Goal: Task Accomplishment & Management: Complete application form

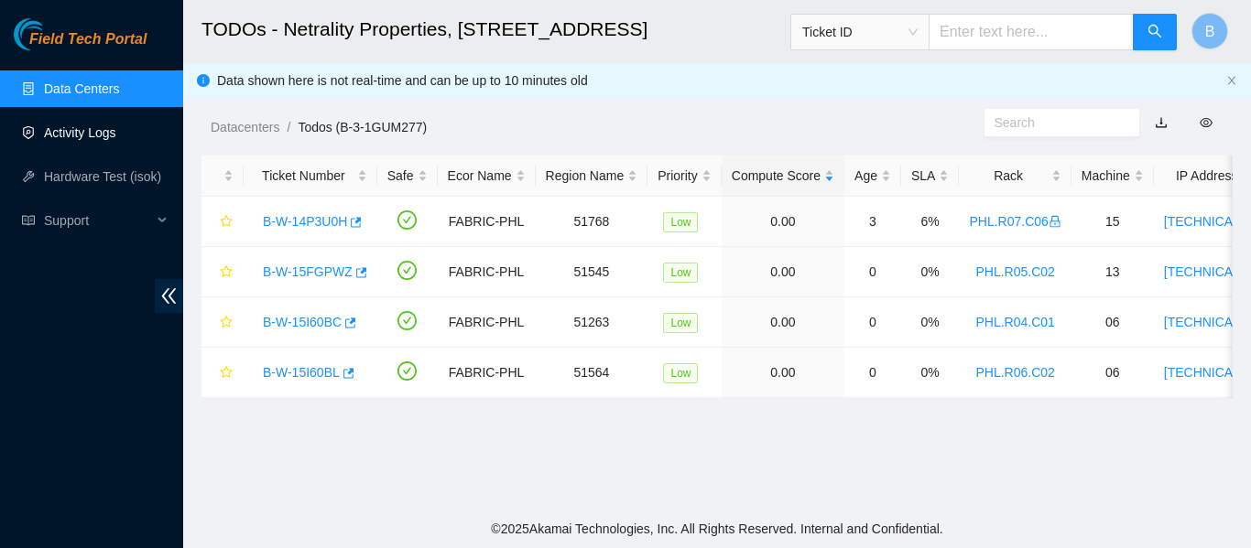
drag, startPoint x: 0, startPoint y: 0, endPoint x: 94, endPoint y: 115, distance: 149.0
click at [94, 125] on link "Activity Logs" at bounding box center [80, 132] width 72 height 15
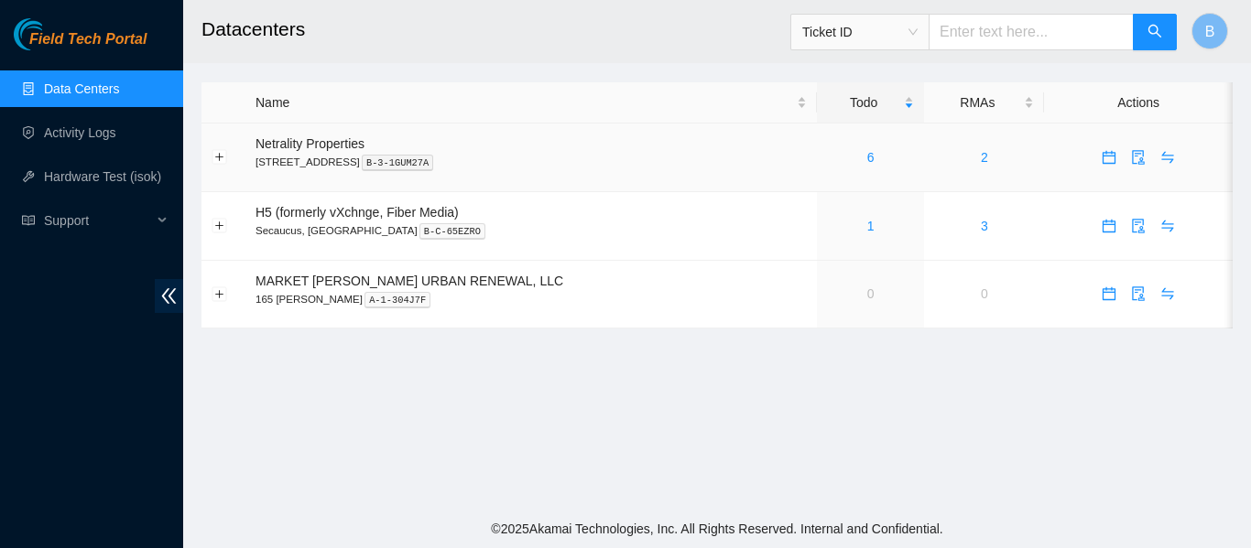
click at [827, 164] on div "6" at bounding box center [870, 157] width 87 height 20
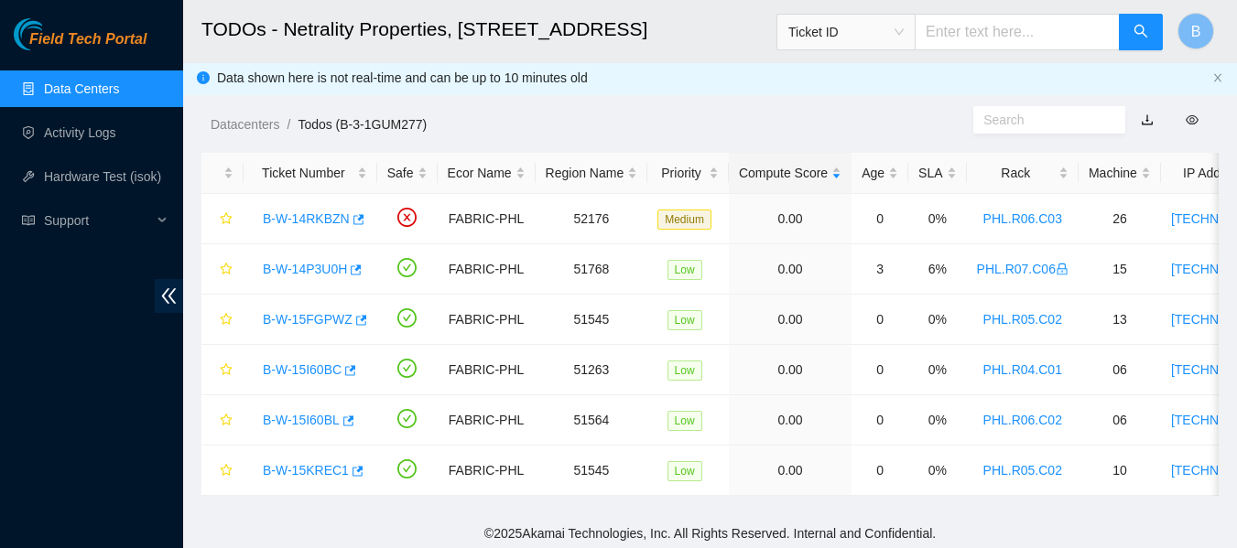
scroll to position [21, 0]
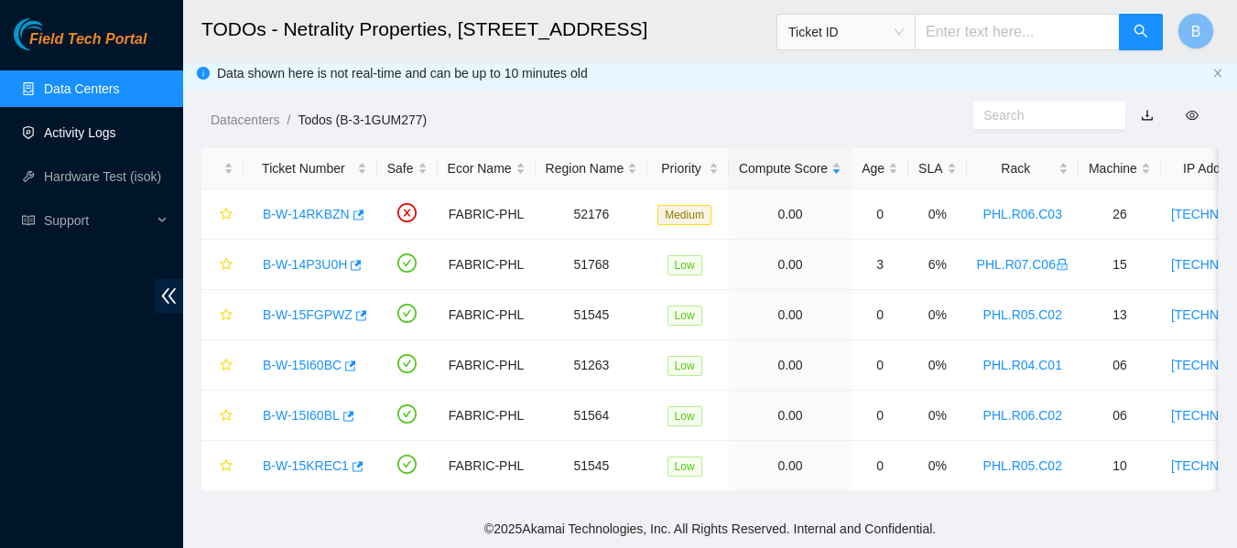
click at [82, 129] on link "Activity Logs" at bounding box center [80, 132] width 72 height 15
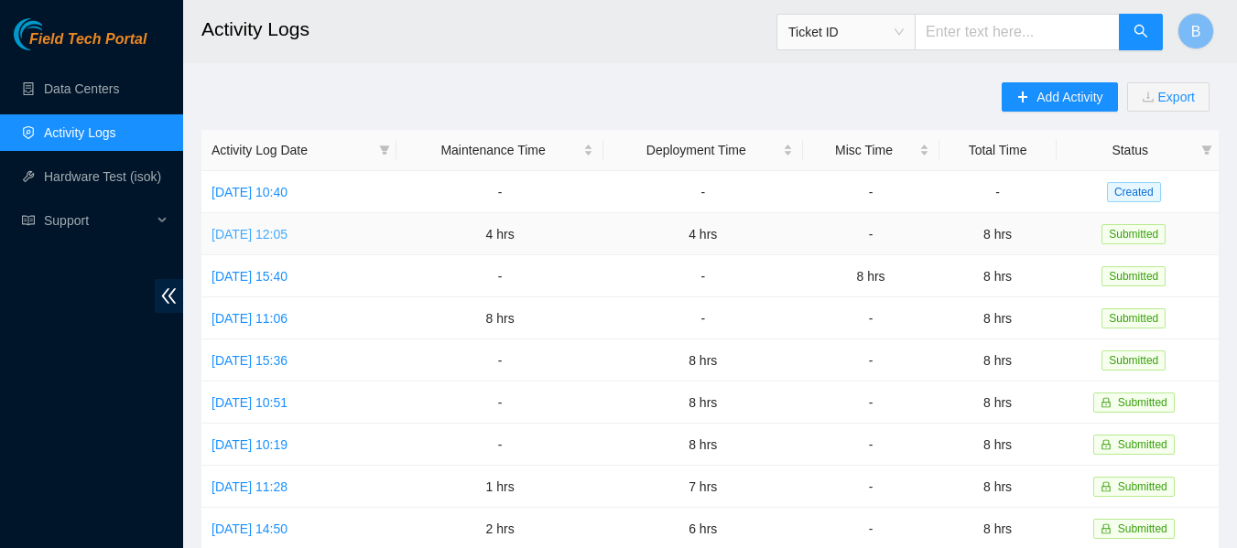
click at [288, 229] on link "[DATE] 12:05" at bounding box center [250, 234] width 76 height 15
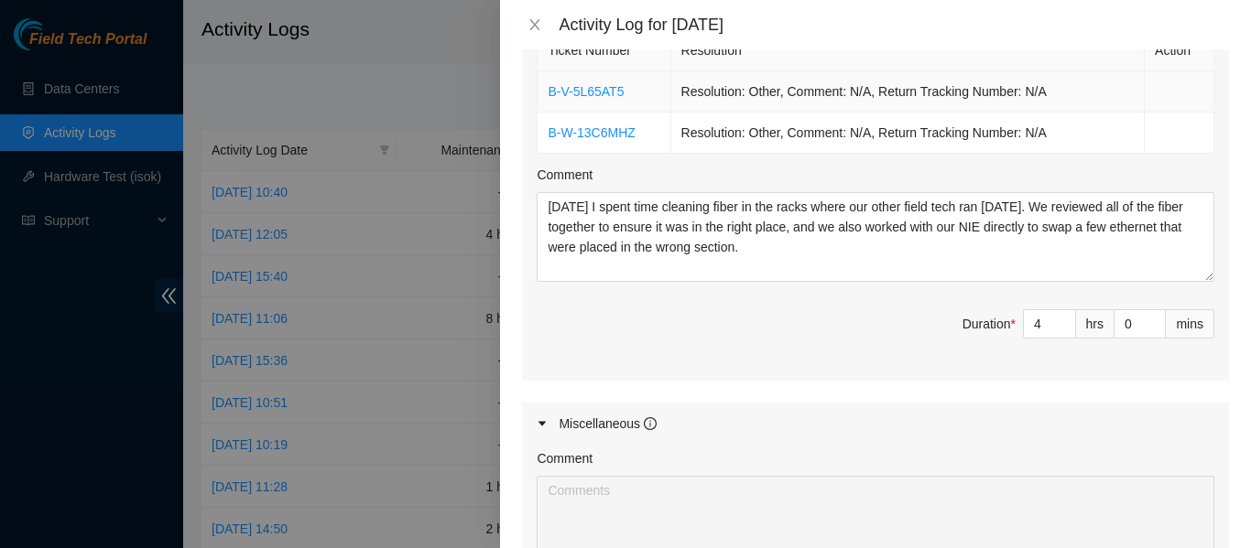
scroll to position [789, 0]
click at [408, 155] on div at bounding box center [625, 274] width 1251 height 548
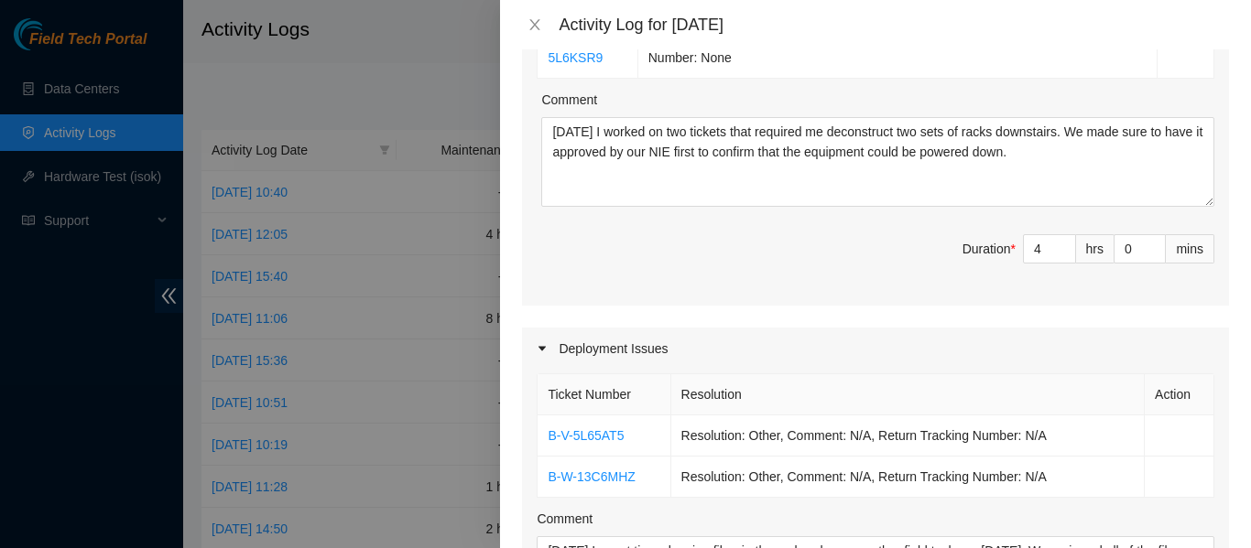
scroll to position [0, 0]
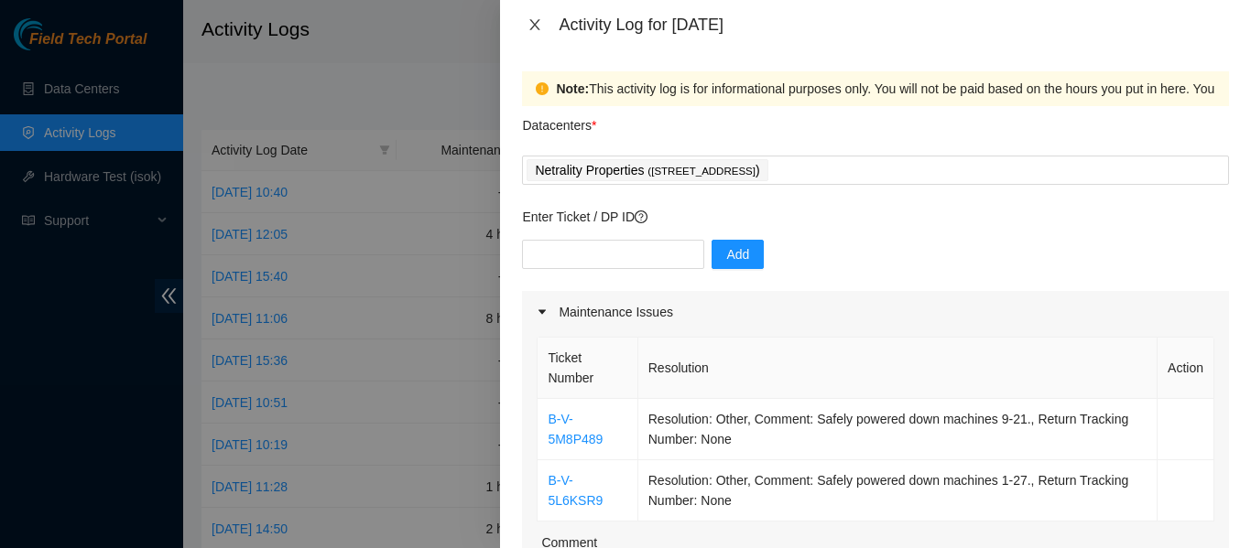
click at [533, 23] on icon "close" at bounding box center [535, 24] width 10 height 11
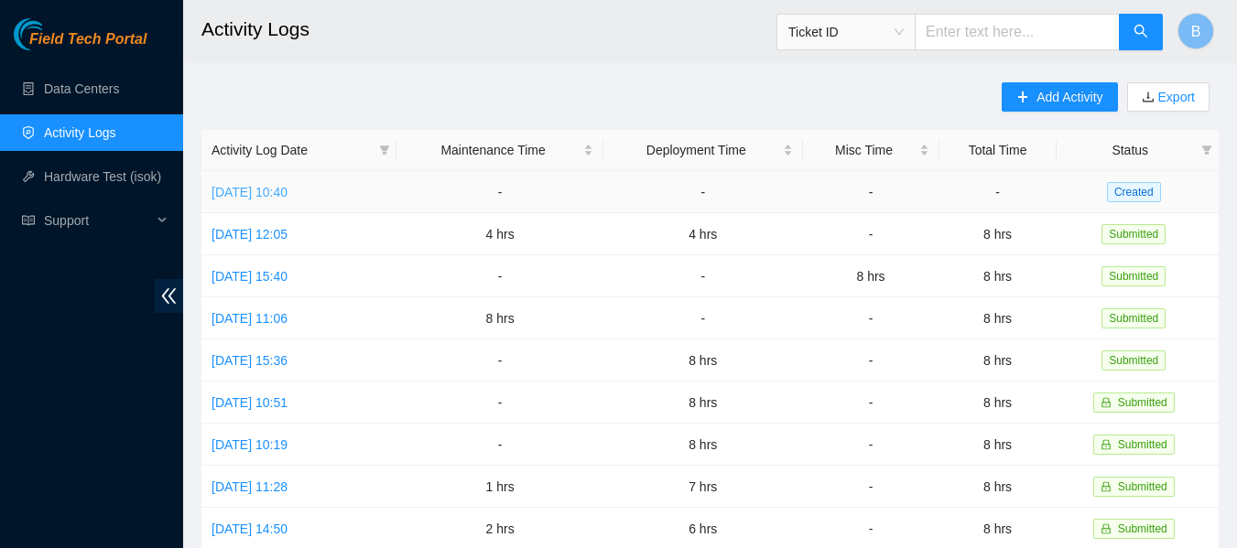
click at [269, 196] on link "[DATE] 10:40" at bounding box center [250, 192] width 76 height 15
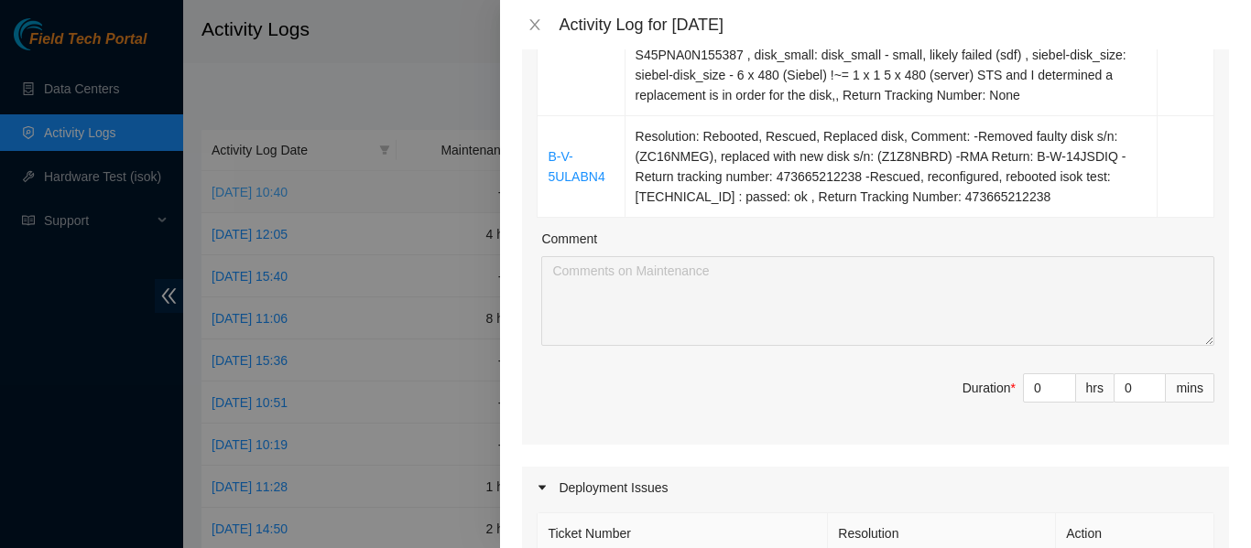
scroll to position [668, 0]
click at [1034, 385] on input "0" at bounding box center [1049, 387] width 51 height 27
type input "4"
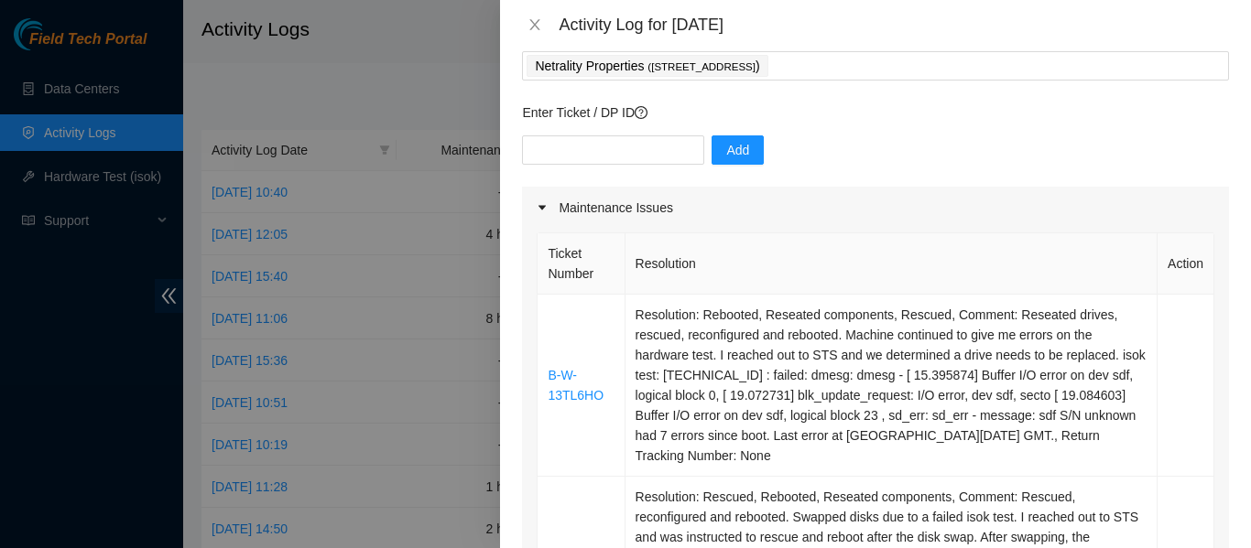
scroll to position [111, 0]
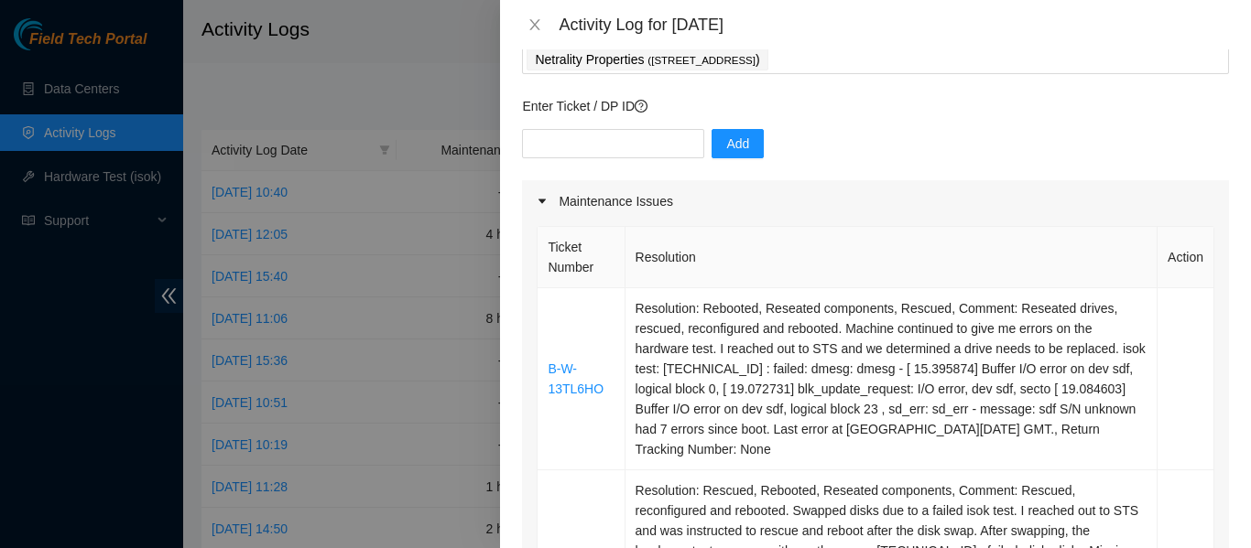
type input "4"
click at [539, 24] on icon "close" at bounding box center [534, 24] width 15 height 15
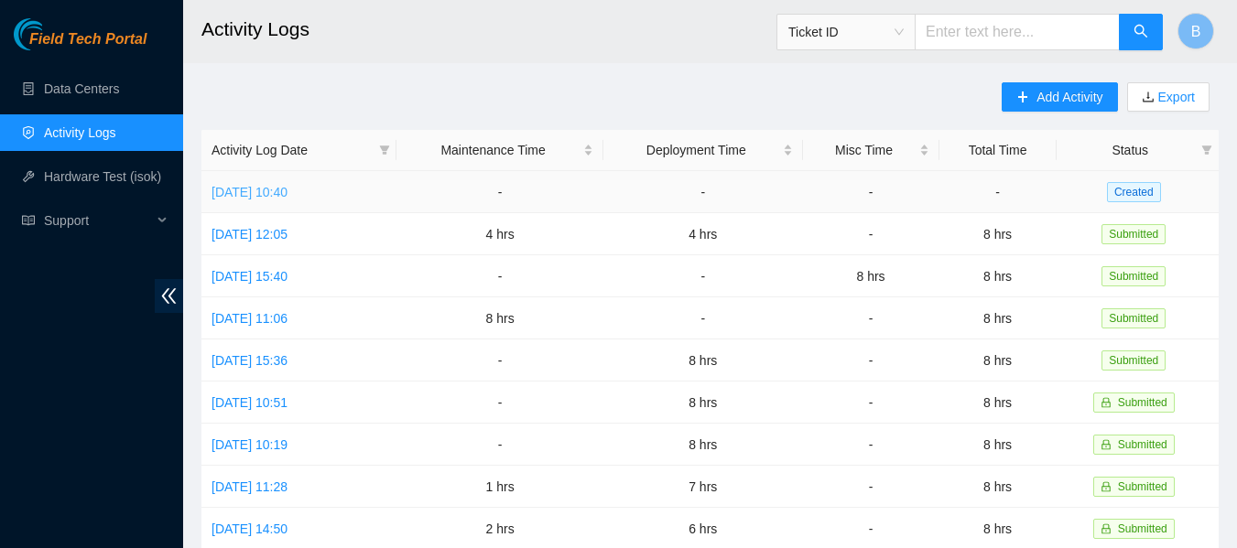
click at [288, 195] on link "[DATE] 10:40" at bounding box center [250, 192] width 76 height 15
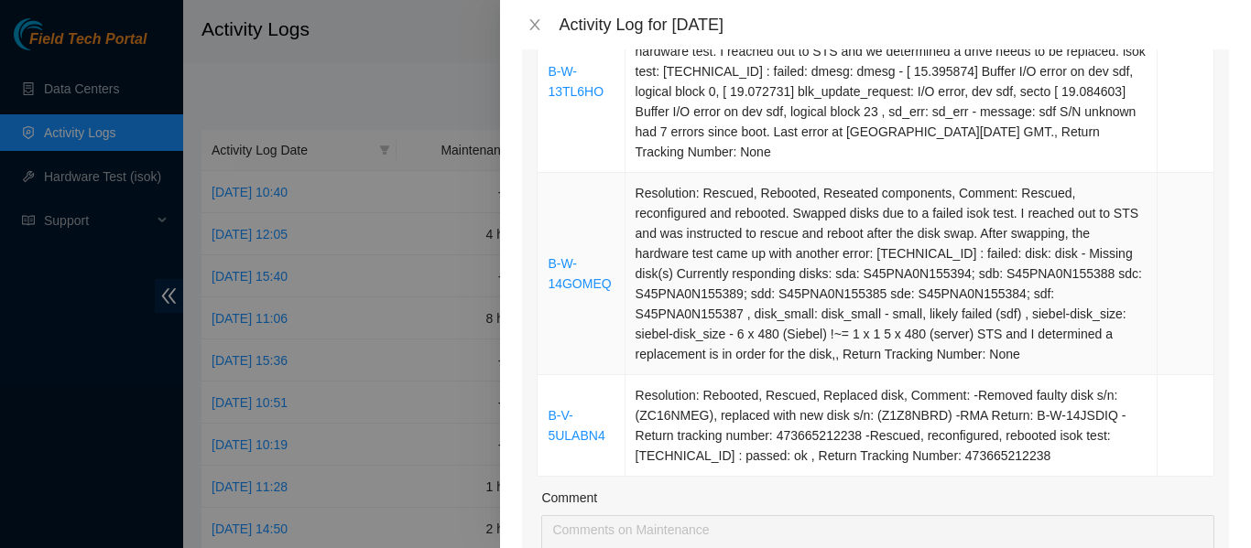
scroll to position [0, 0]
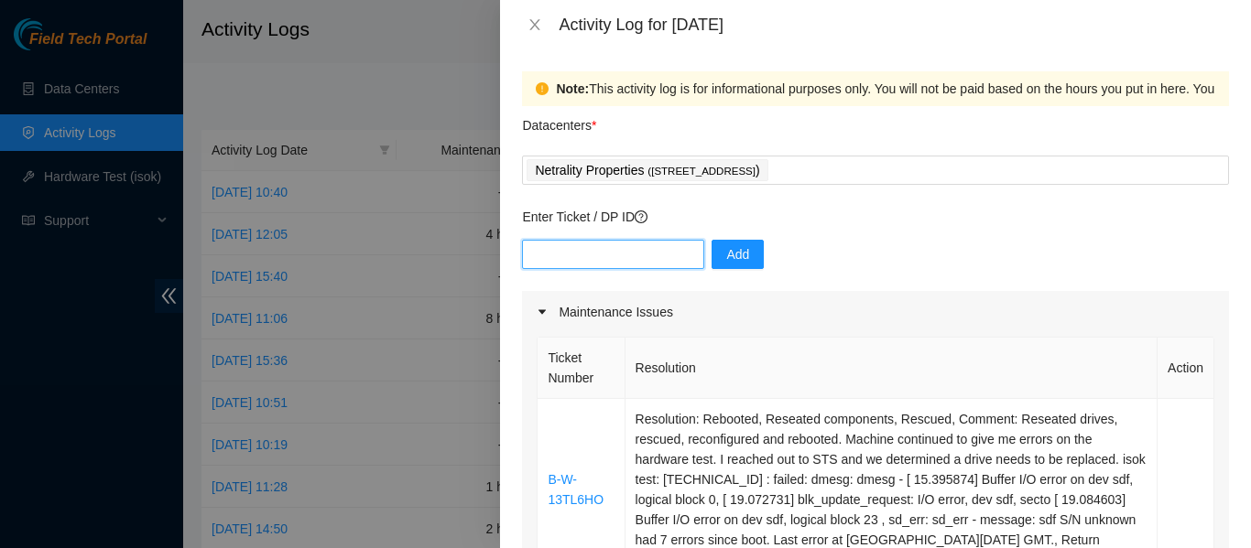
click at [607, 258] on input "text" at bounding box center [613, 254] width 182 height 29
paste input "DP83406"
type input "DP83406"
click at [734, 253] on span "Add" at bounding box center [737, 254] width 23 height 20
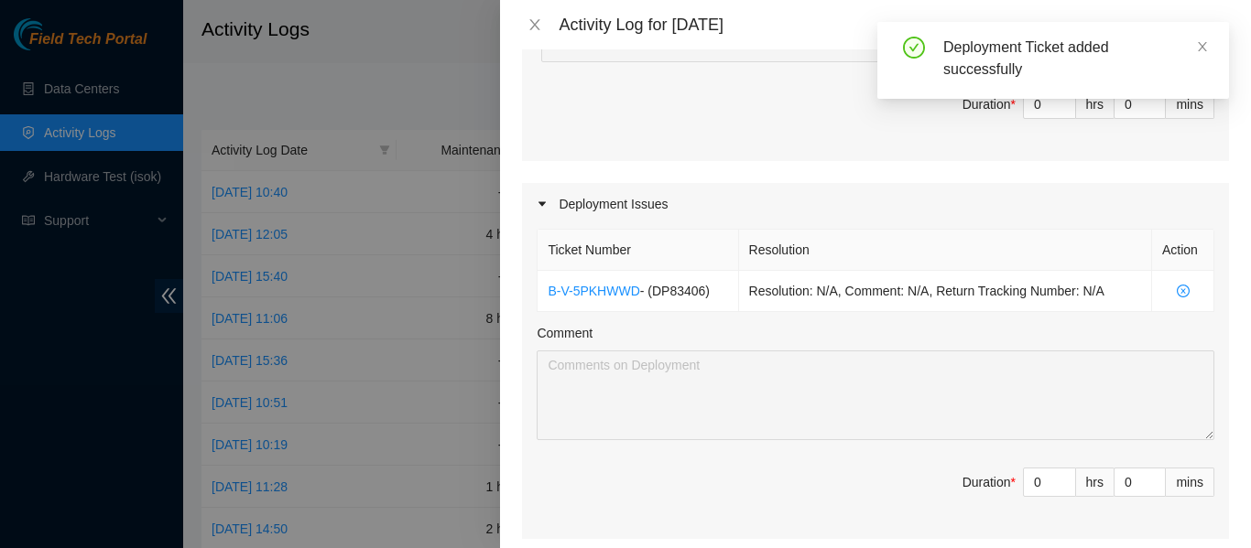
scroll to position [954, 0]
click at [1024, 483] on input "0" at bounding box center [1049, 479] width 51 height 27
type input "2"
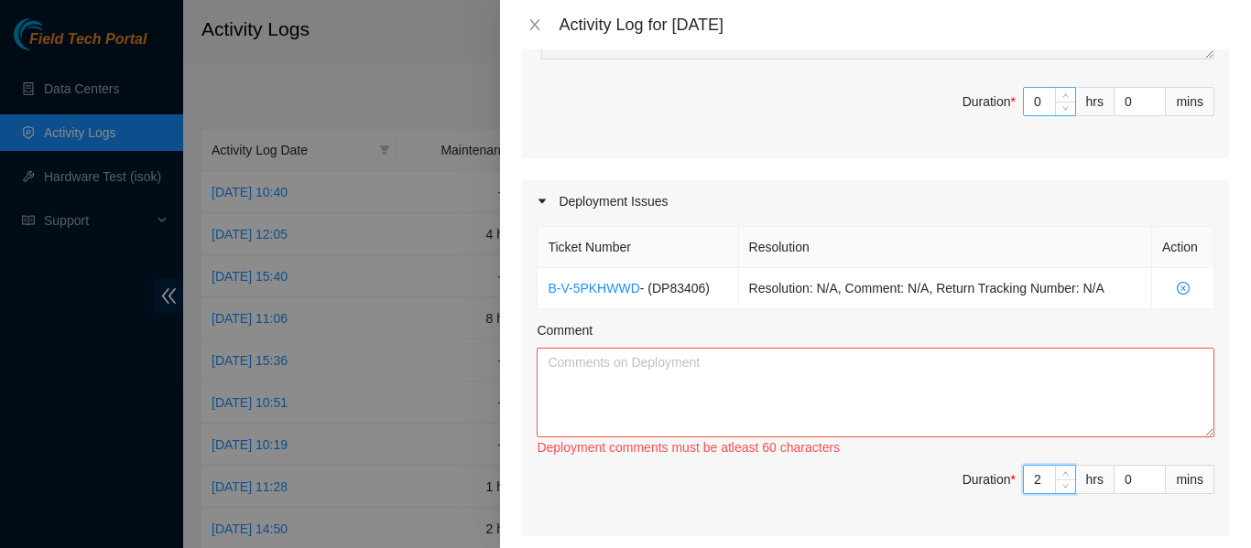
type input "2"
click at [1027, 95] on input "0" at bounding box center [1049, 101] width 51 height 27
type input "6"
type input "8"
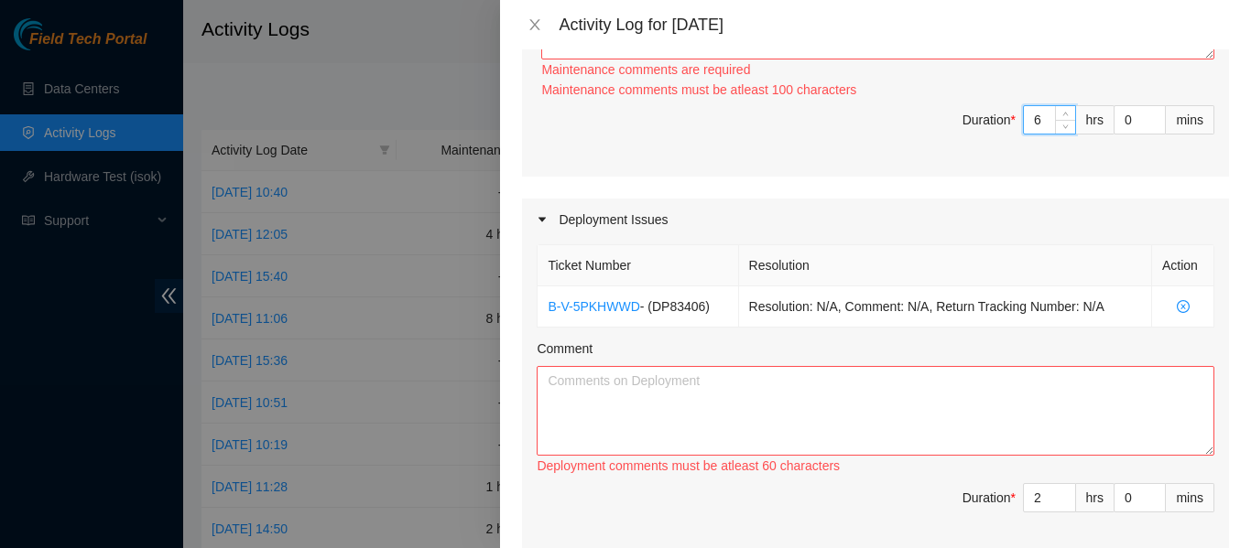
scroll to position [688, 0]
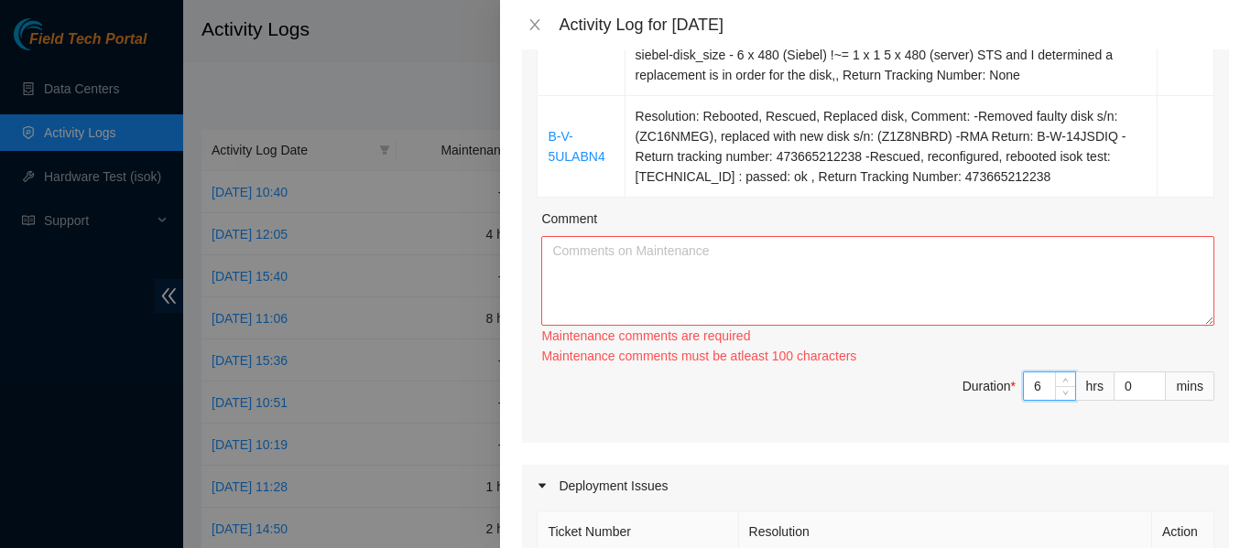
type input "6"
click at [721, 278] on textarea "Comment" at bounding box center [877, 281] width 673 height 90
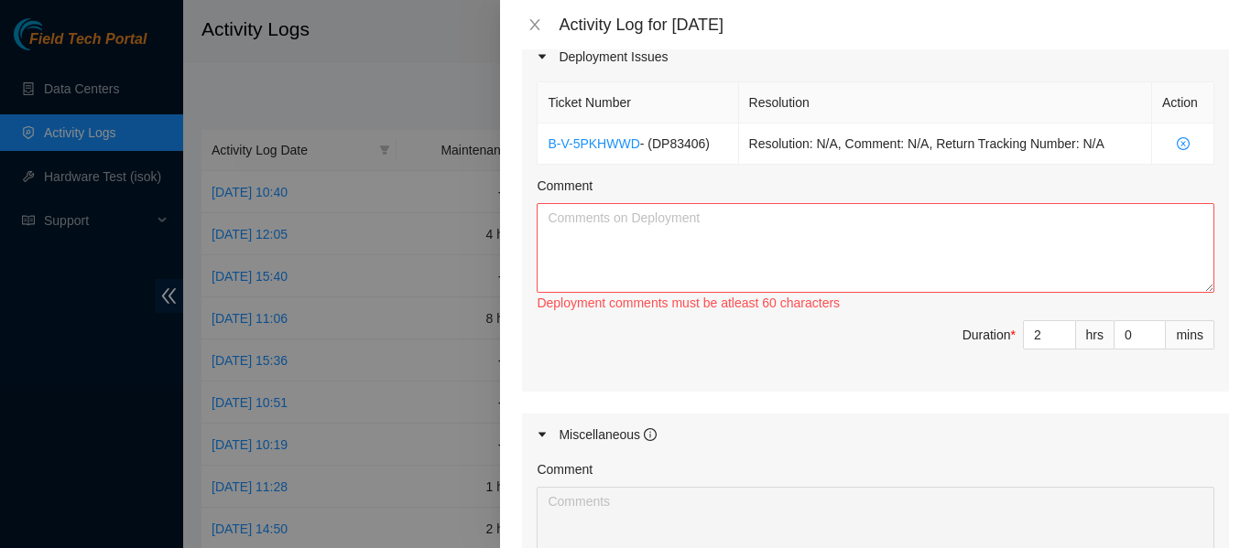
scroll to position [1100, 0]
type textarea "[DATE] I worked mainly on tickets throughout the day. I worked with my other FT…"
click at [758, 264] on textarea "Comment" at bounding box center [876, 247] width 678 height 90
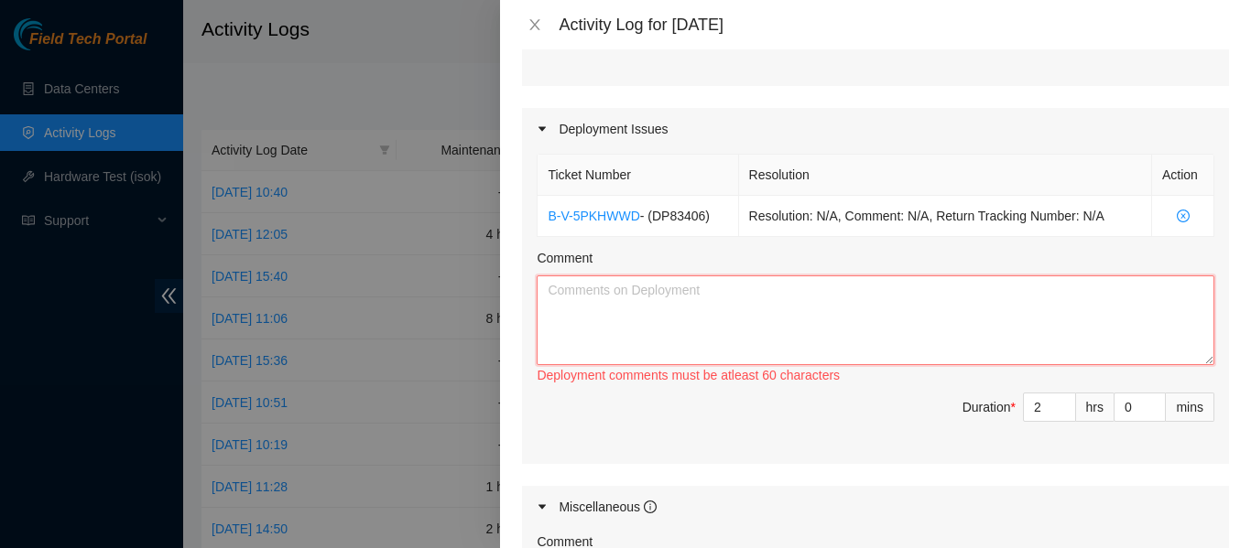
scroll to position [1028, 0]
click at [674, 319] on textarea "Comment" at bounding box center [876, 319] width 678 height 90
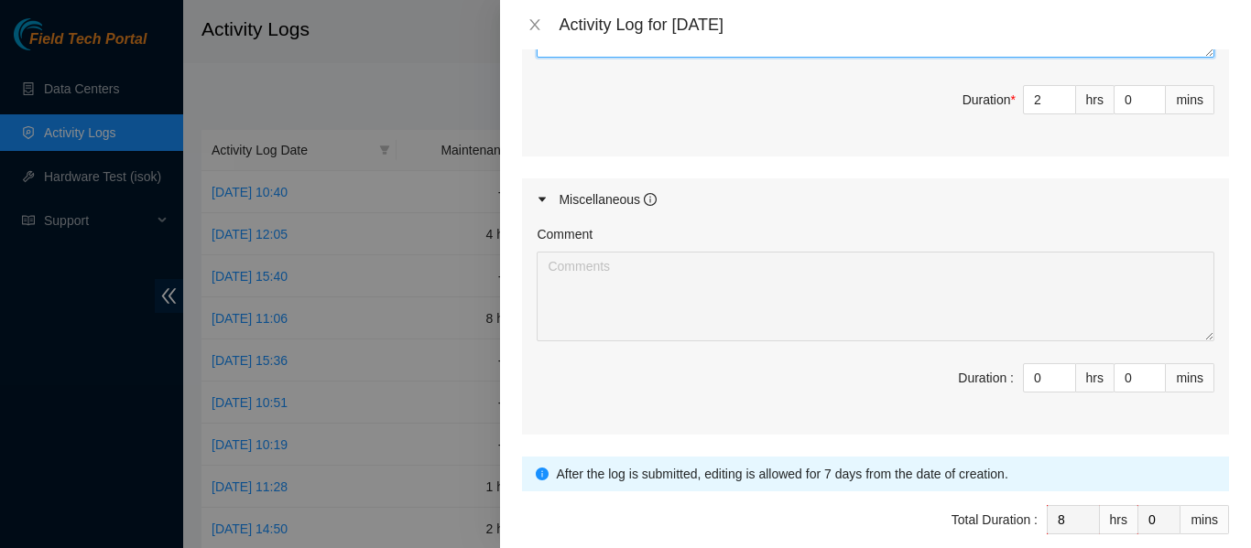
scroll to position [1421, 0]
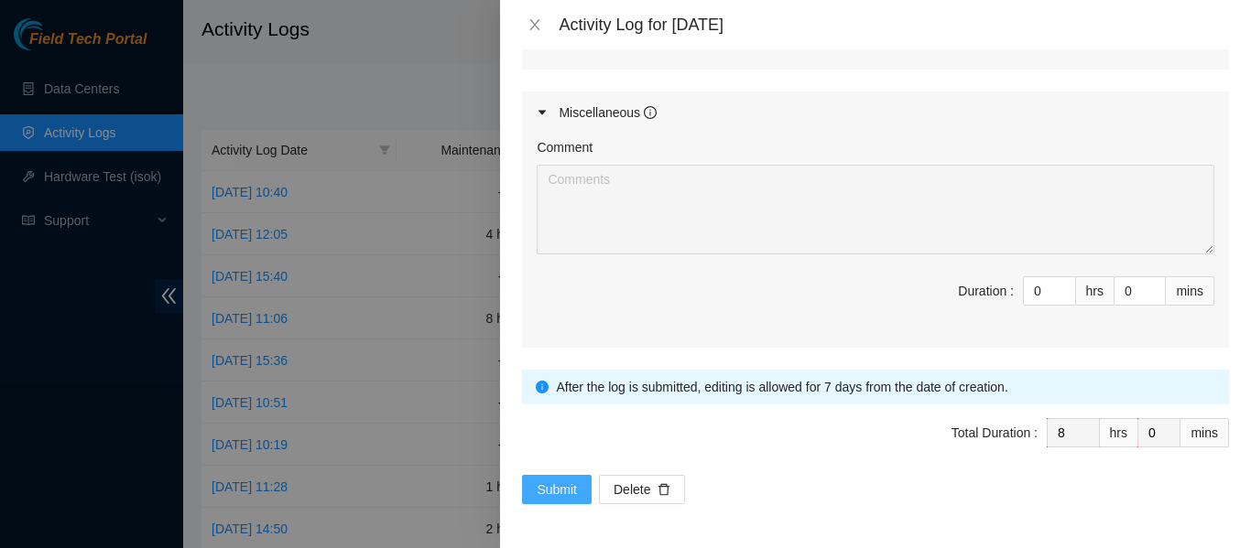
type textarea "[DATE] I worked on checking and fixing a few fiber runs that were done [DATE] w…"
click at [553, 484] on span "Submit" at bounding box center [557, 490] width 40 height 20
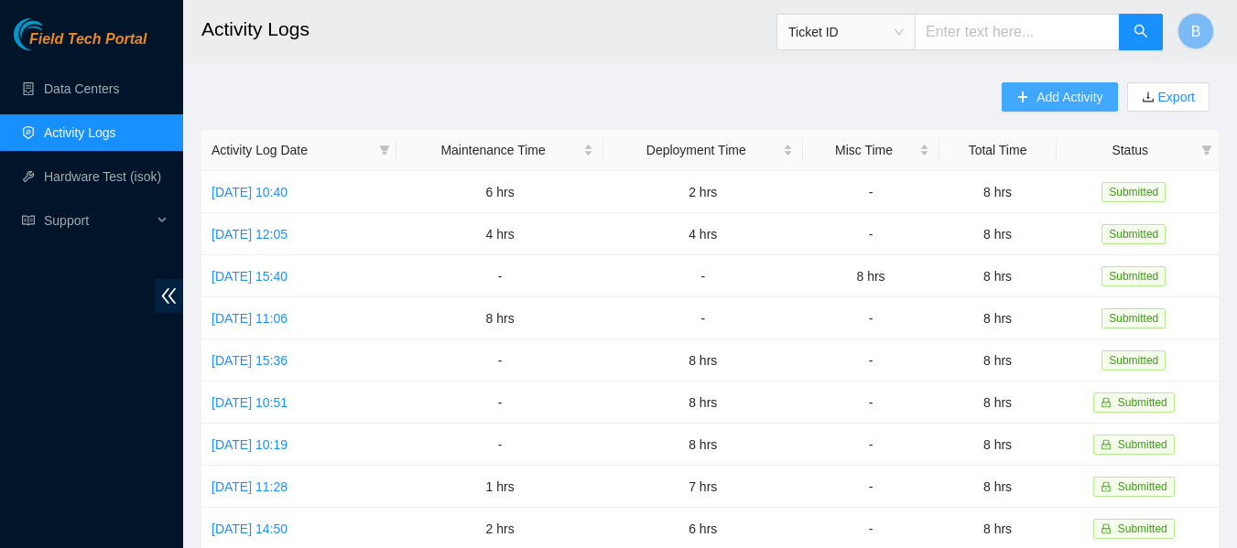
click at [1074, 94] on span "Add Activity" at bounding box center [1070, 97] width 66 height 20
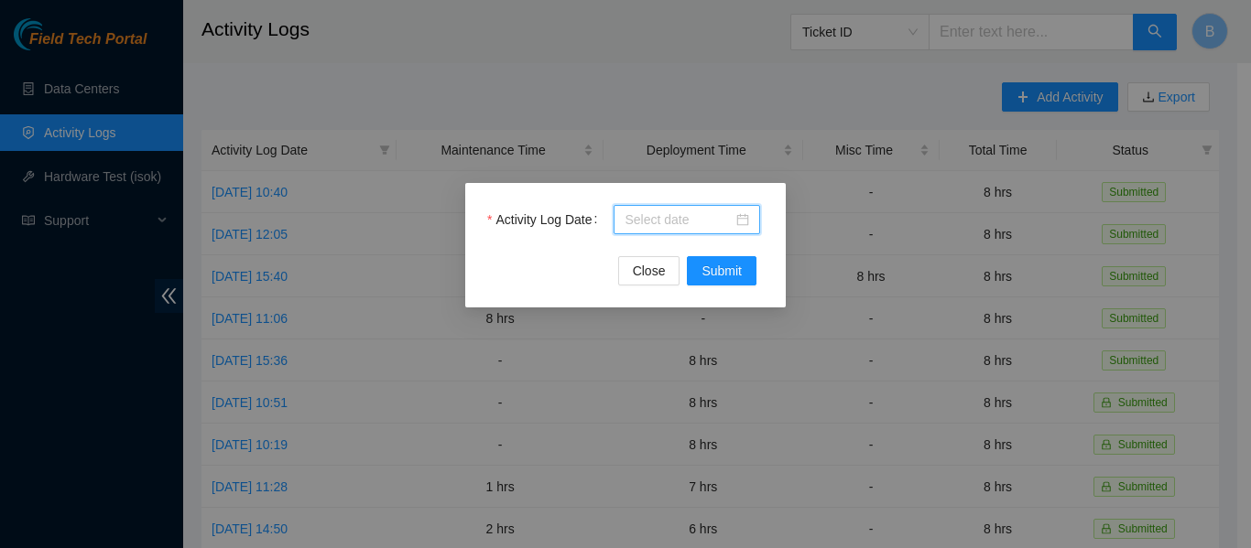
click at [696, 218] on input "Activity Log Date" at bounding box center [678, 220] width 108 height 20
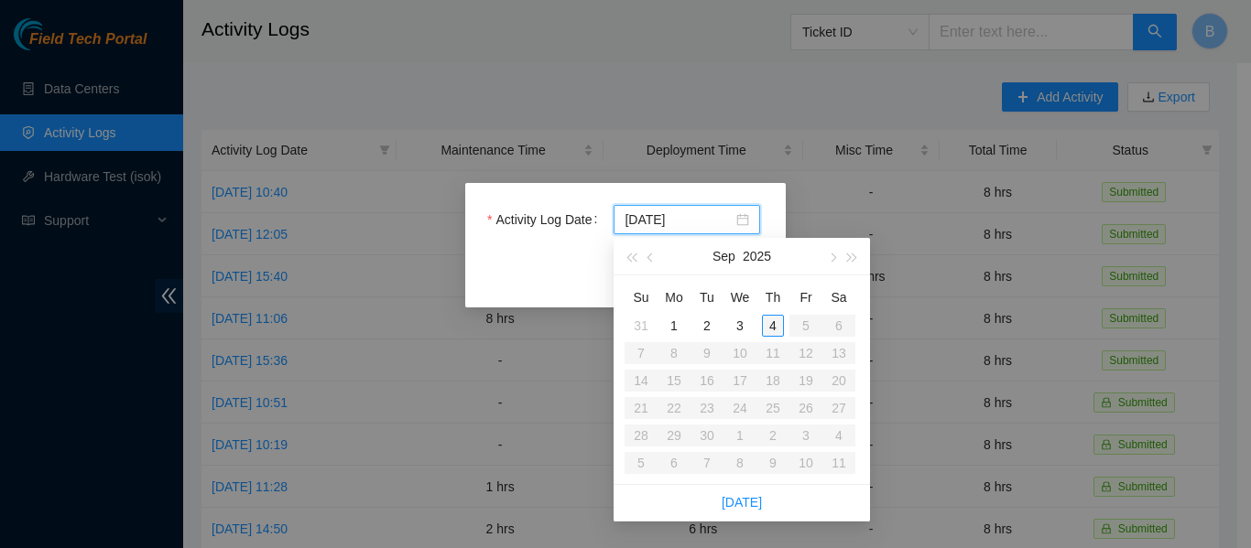
type input "[DATE]"
click at [777, 324] on div "4" at bounding box center [773, 326] width 22 height 22
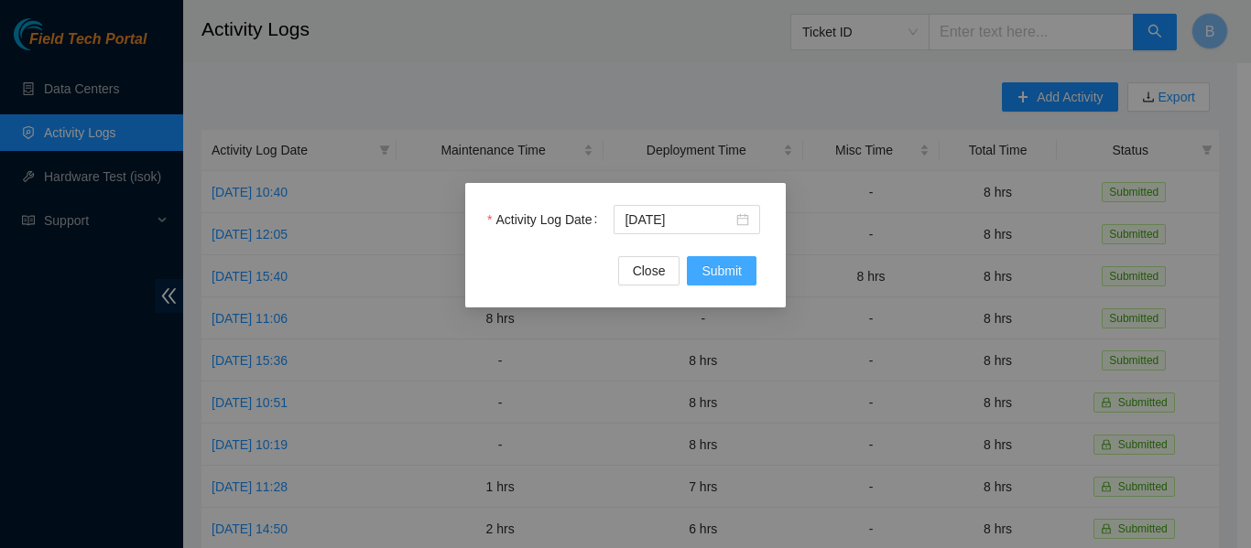
click at [719, 273] on span "Submit" at bounding box center [721, 271] width 40 height 20
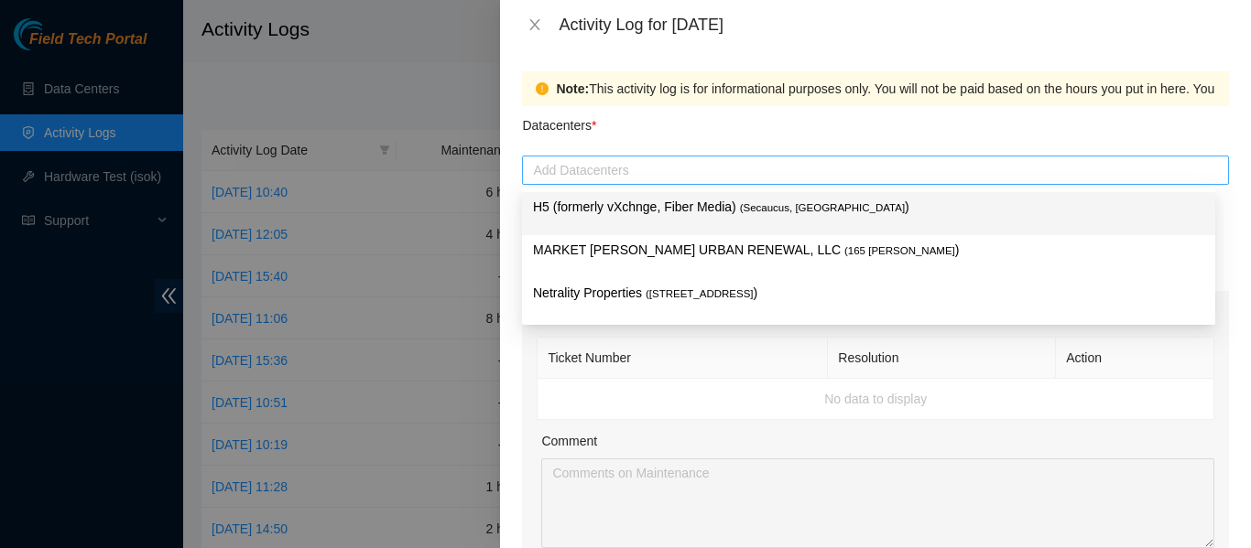
click at [649, 170] on div at bounding box center [875, 170] width 698 height 22
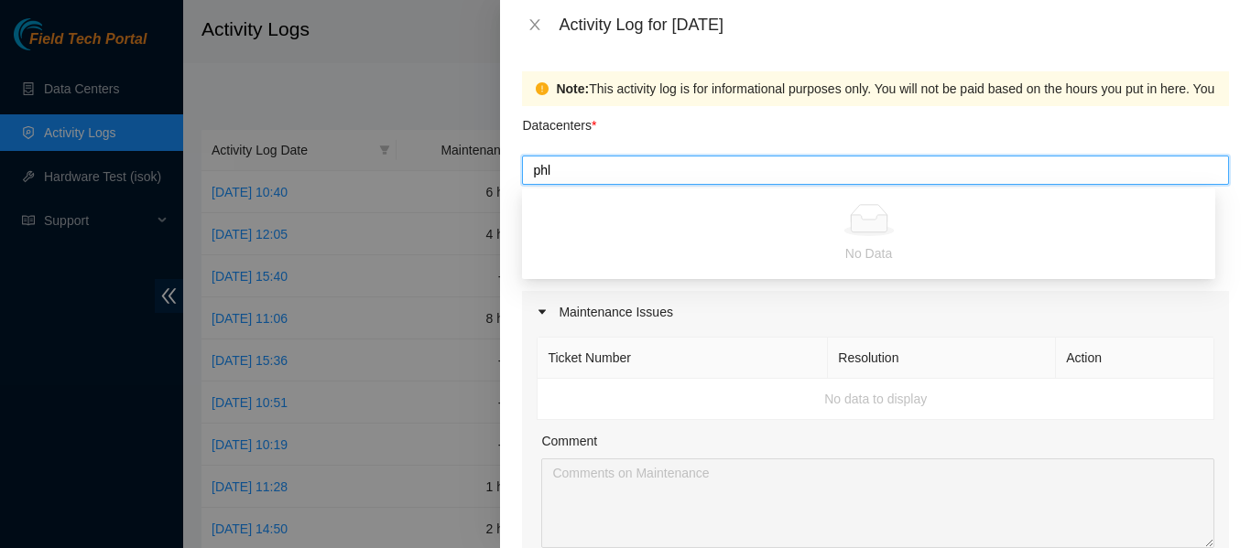
type input "ph"
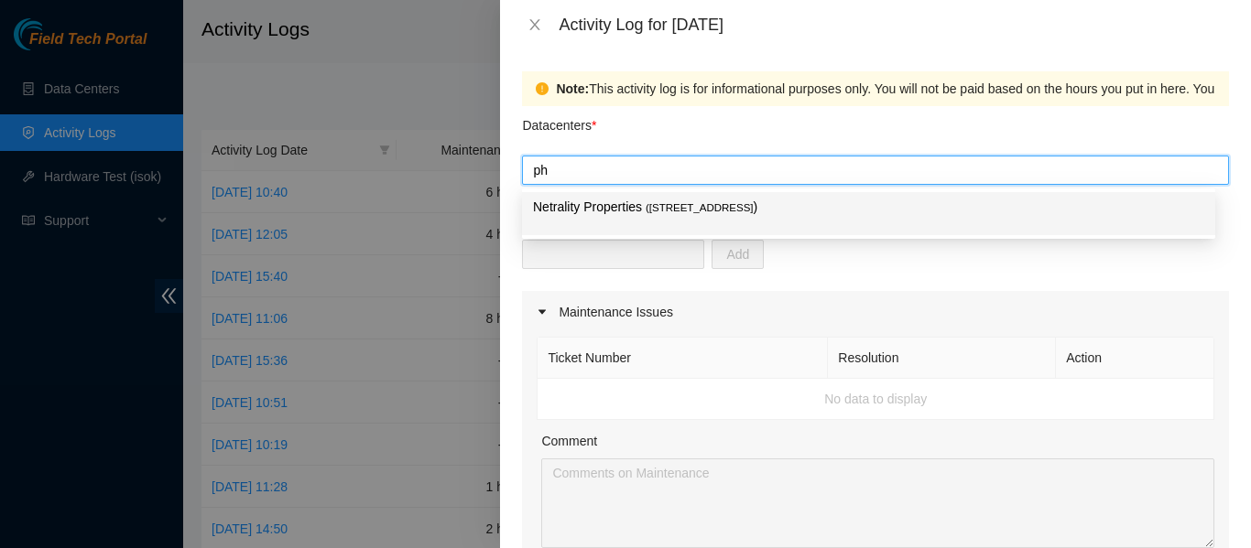
click at [700, 195] on div "Netrality Properties ( [STREET_ADDRESS] )" at bounding box center [868, 213] width 693 height 43
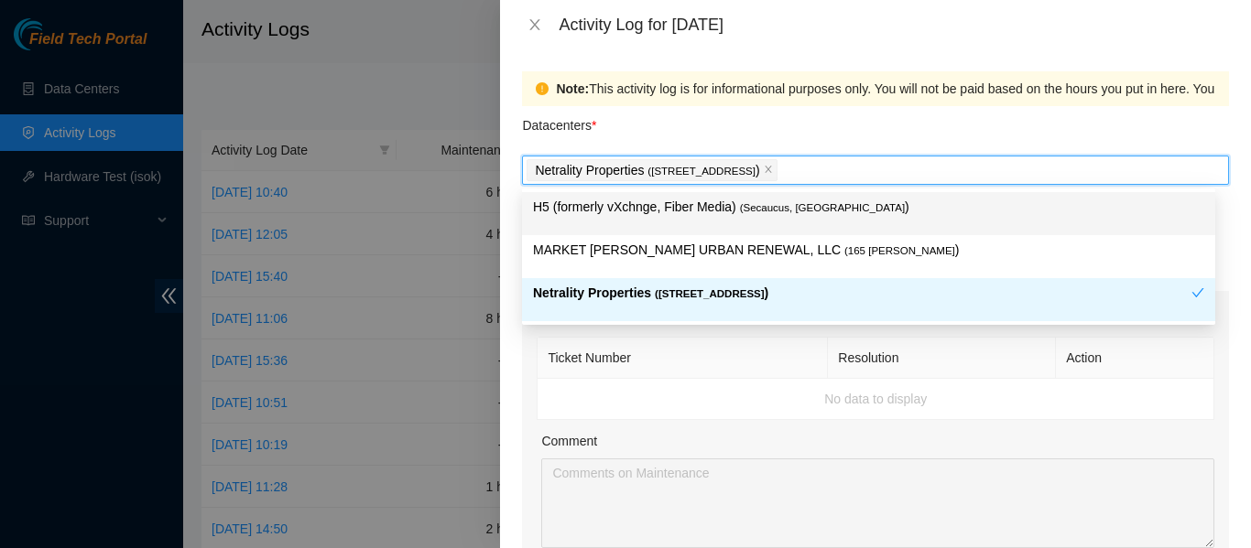
click at [727, 118] on div "Datacenters *" at bounding box center [875, 130] width 707 height 49
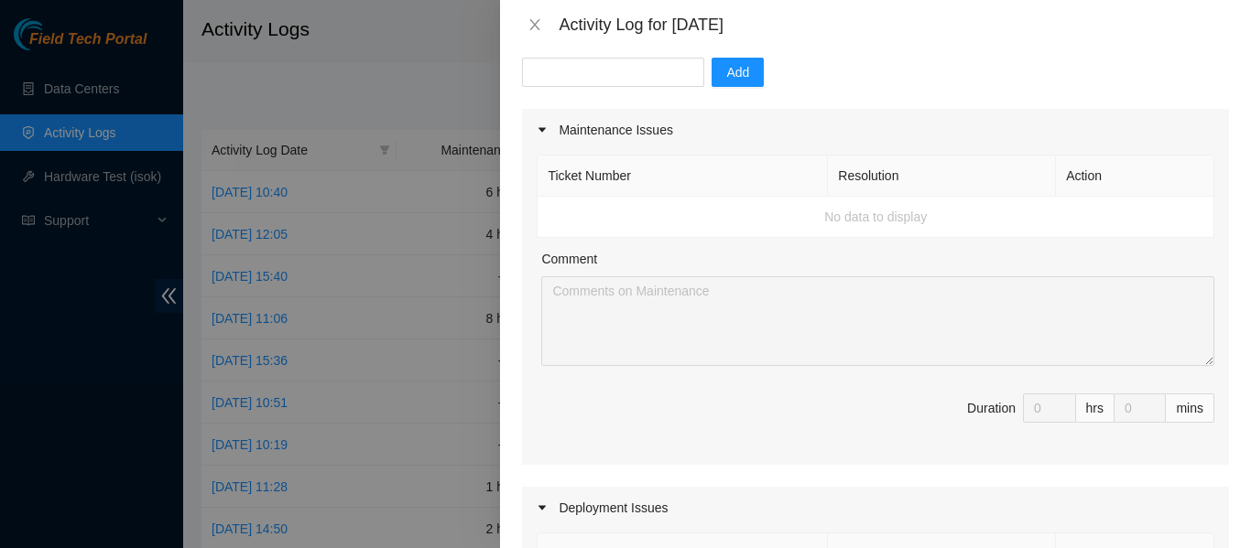
scroll to position [0, 0]
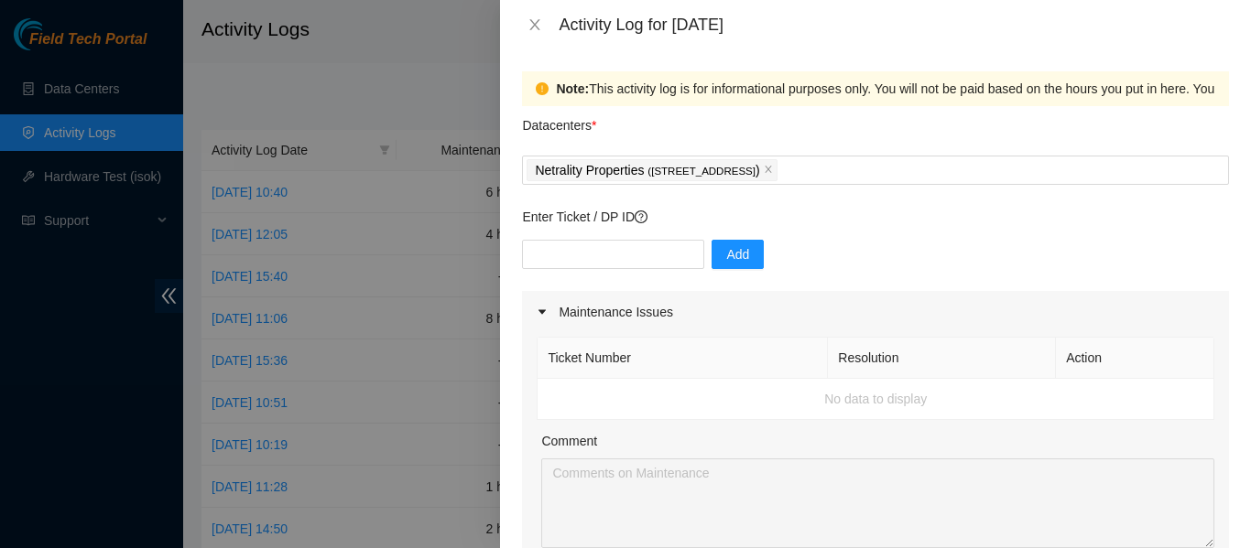
click at [873, 252] on div "Add" at bounding box center [875, 265] width 707 height 51
click at [600, 252] on input "text" at bounding box center [613, 254] width 182 height 29
paste input "DP81321"
type input "DP81321"
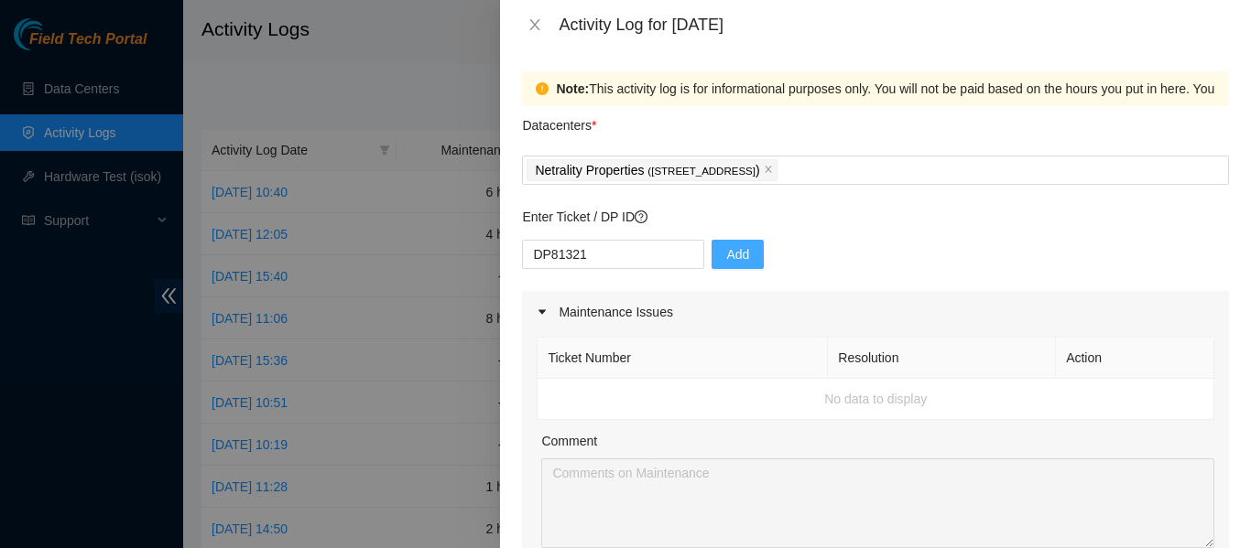
click at [740, 257] on button "Add" at bounding box center [737, 254] width 52 height 29
click at [605, 254] on input "text" at bounding box center [613, 254] width 182 height 29
paste input "DP83406"
type input "DP83406"
click at [726, 256] on span "Add" at bounding box center [737, 254] width 23 height 20
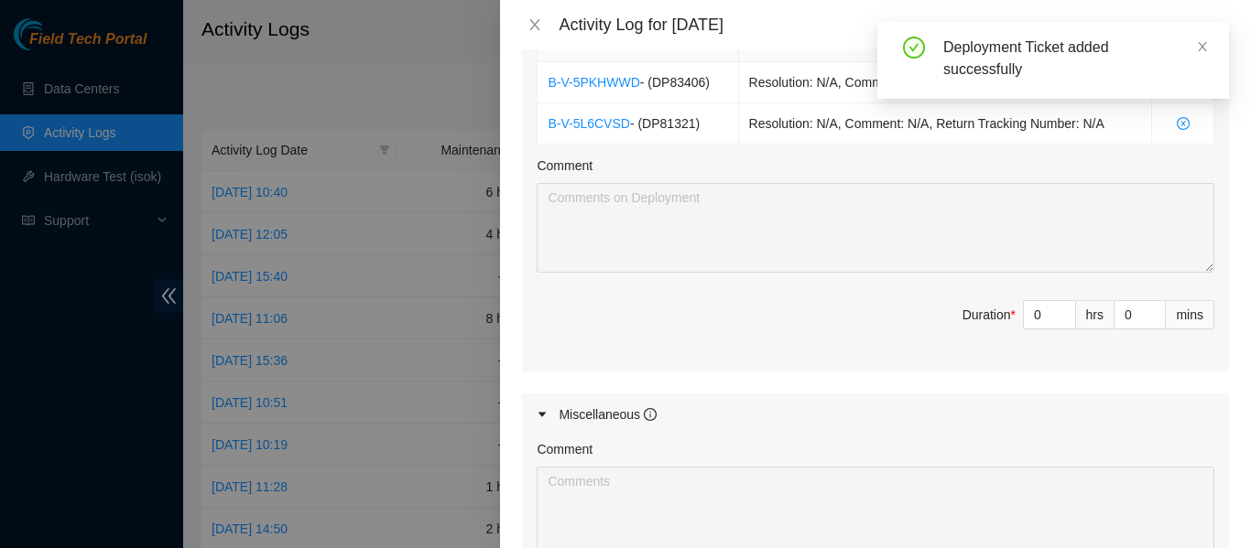
scroll to position [696, 0]
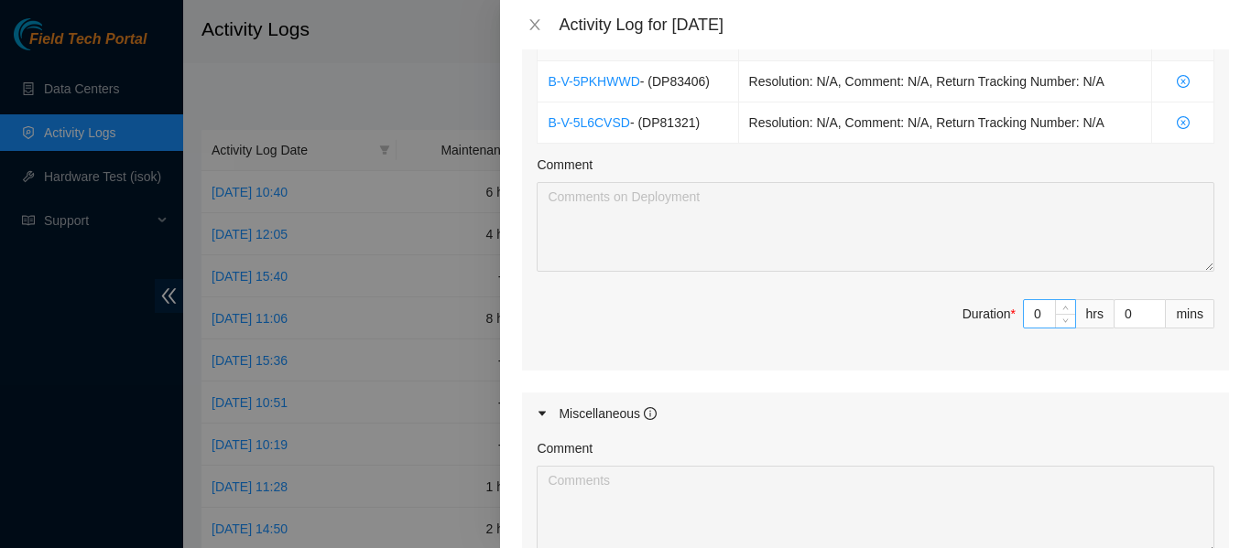
click at [1027, 313] on input "0" at bounding box center [1049, 313] width 51 height 27
type input "8"
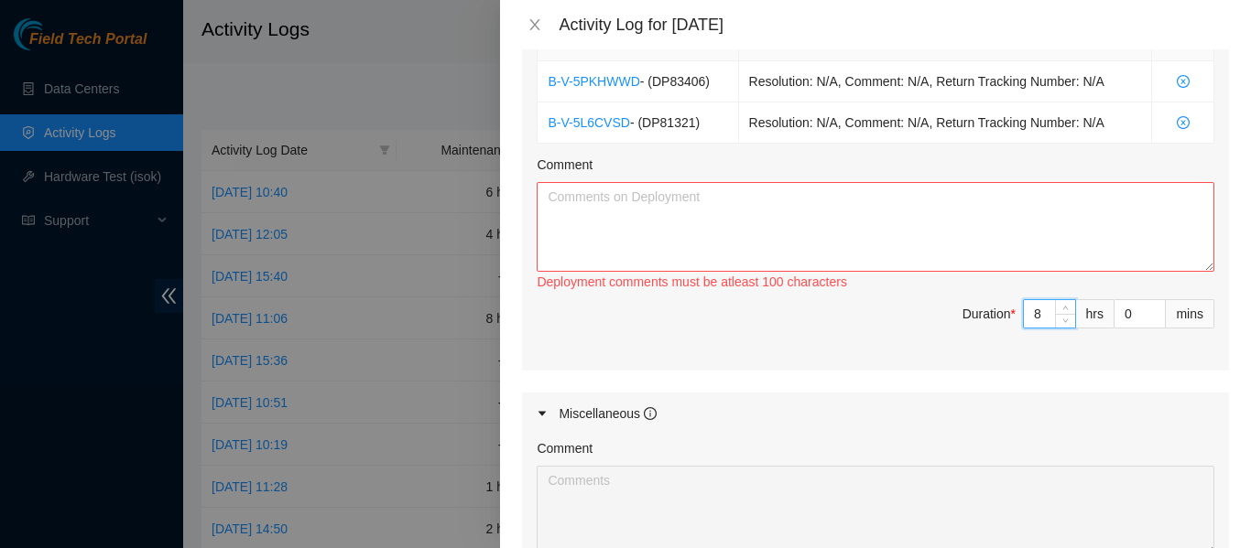
type input "8"
click at [937, 223] on textarea "Comment" at bounding box center [876, 227] width 678 height 90
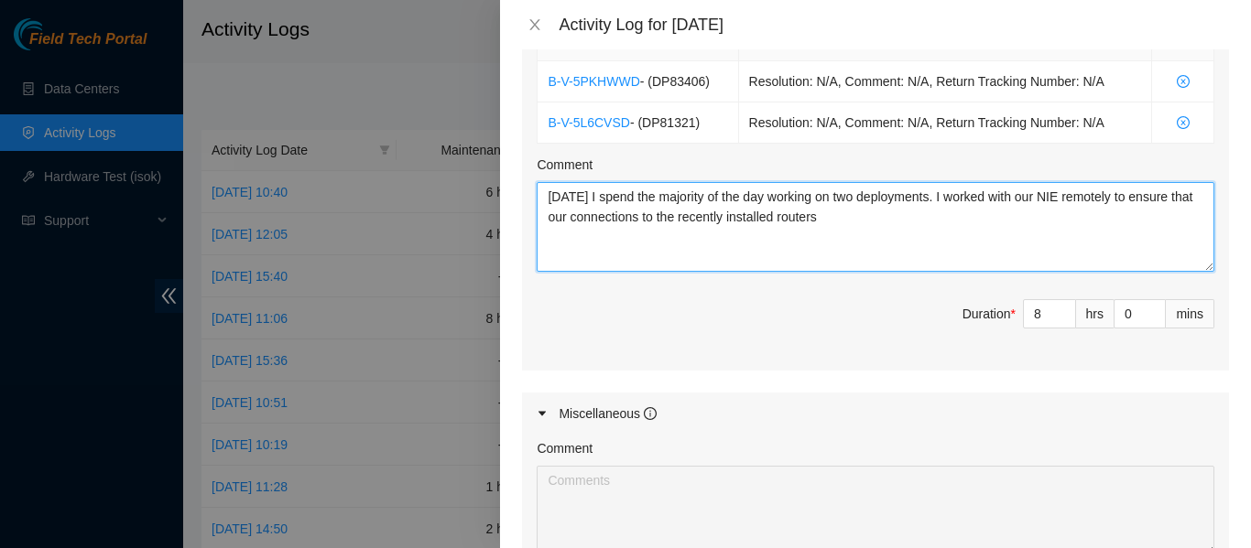
click at [902, 223] on textarea "[DATE] I spend the majority of the day working on two deployments. I worked wit…" at bounding box center [876, 227] width 678 height 90
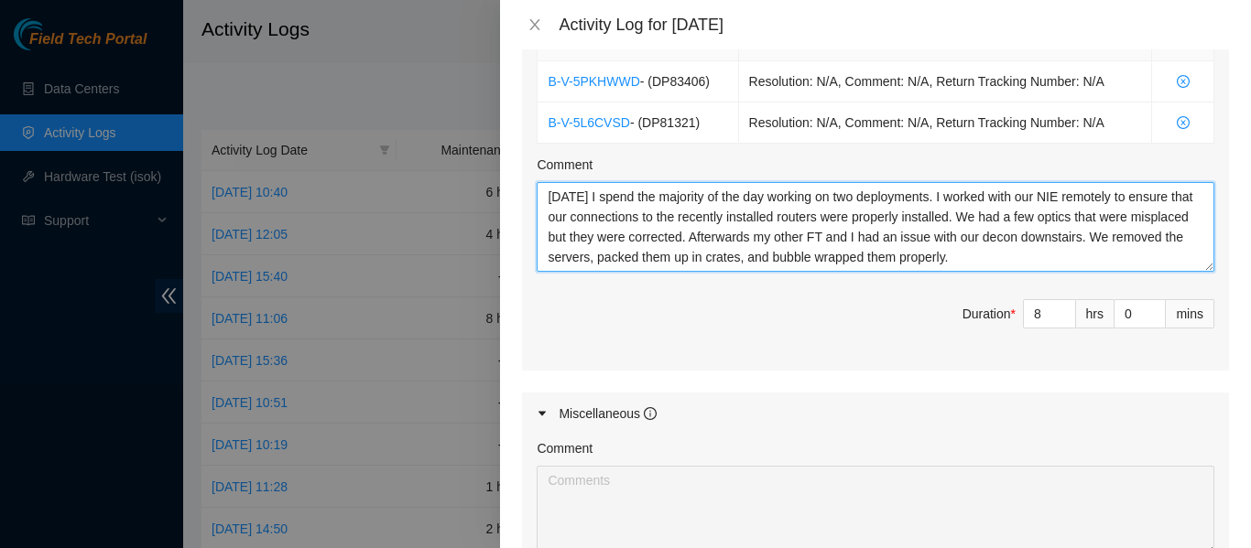
click at [1138, 241] on textarea "[DATE] I spend the majority of the day working on two deployments. I worked wit…" at bounding box center [876, 227] width 678 height 90
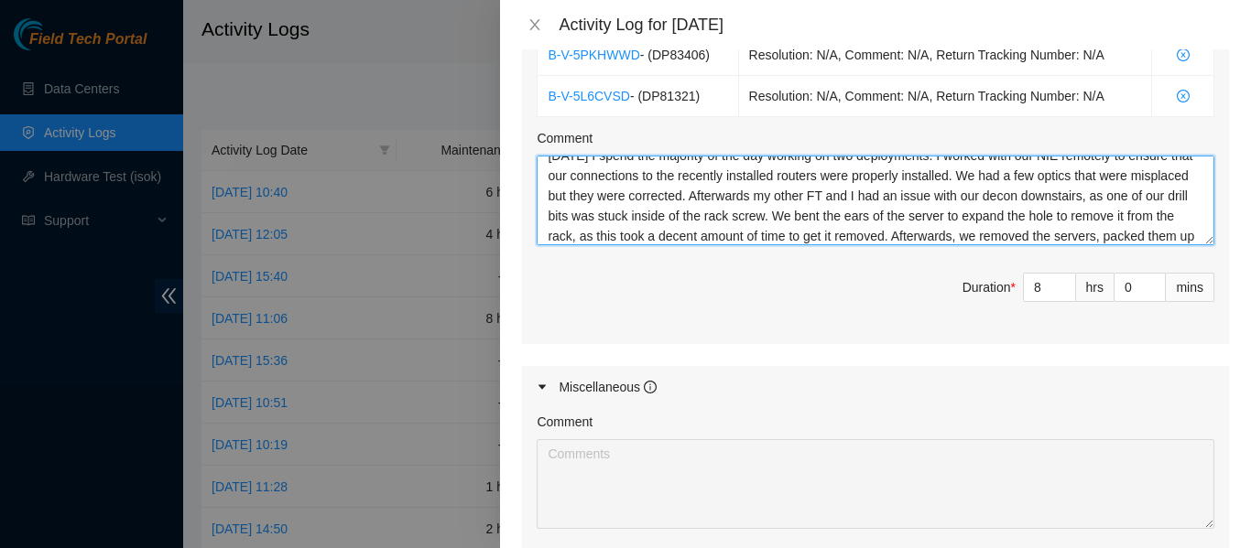
scroll to position [40, 0]
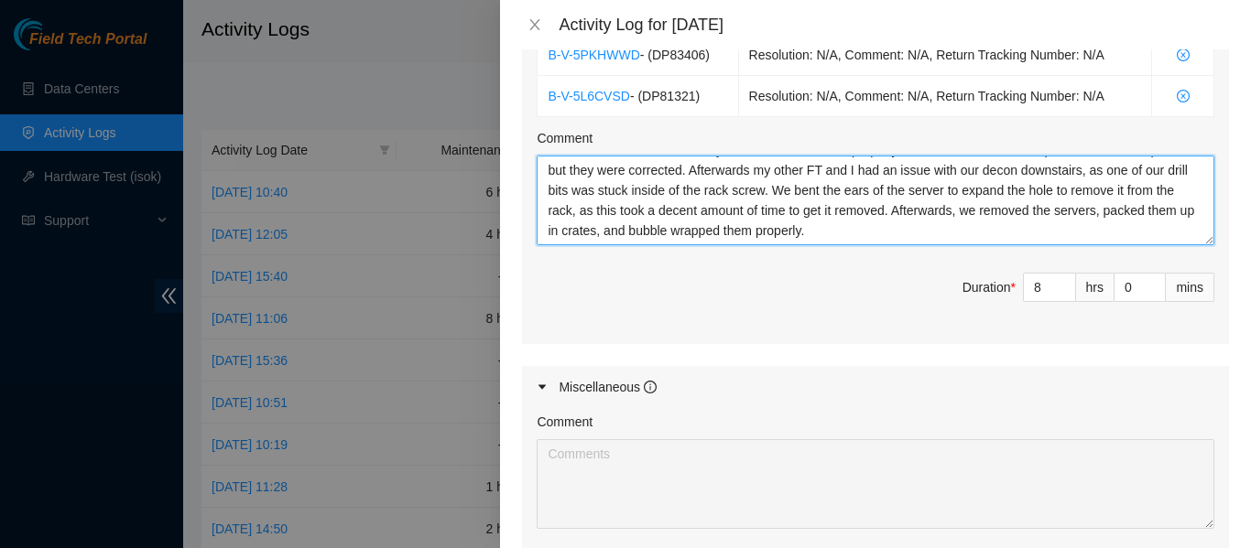
click at [1063, 172] on textarea "[DATE] I spend the majority of the day working on two deployments. I worked wit…" at bounding box center [876, 201] width 678 height 90
drag, startPoint x: 1063, startPoint y: 172, endPoint x: 1092, endPoint y: 204, distance: 43.4
click at [1092, 204] on textarea "[DATE] I spend the majority of the day working on two deployments. I worked wit…" at bounding box center [876, 201] width 678 height 90
click at [988, 224] on textarea "[DATE] I spend the majority of the day working on two deployments. I worked wit…" at bounding box center [876, 201] width 678 height 90
type textarea "[DATE] I spend the majority of the day working on two deployments. I worked wit…"
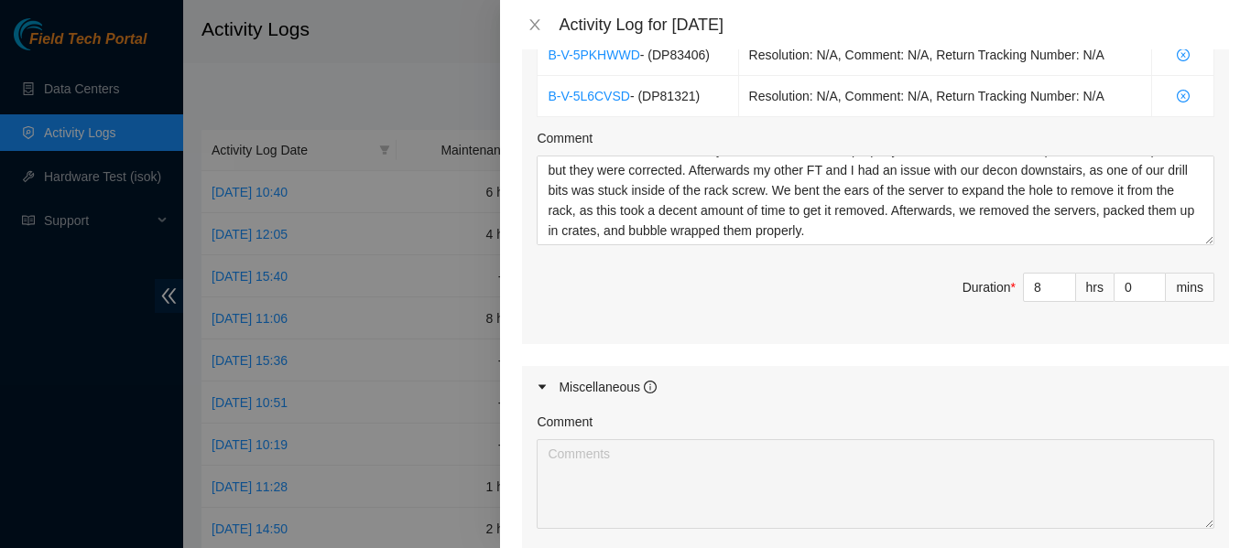
click at [870, 267] on div "Ticket Number Resolution Action B-V-5PKHWWD - ( DP83406 ) Resolution: N/A, Comm…" at bounding box center [875, 166] width 707 height 355
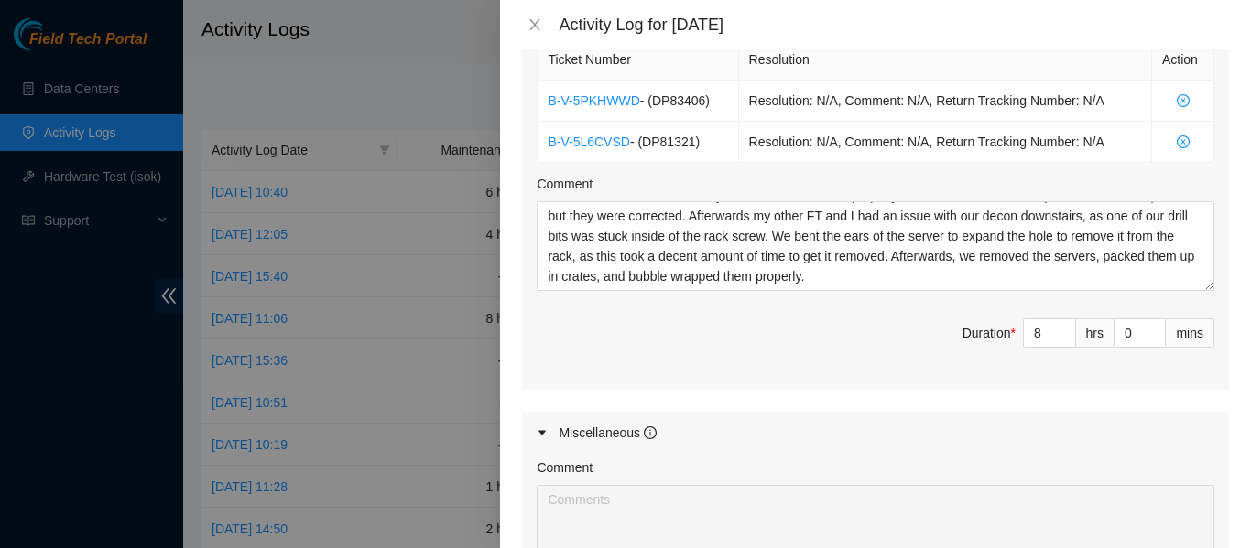
click at [830, 338] on span "Duration * 8 hrs 0 mins" at bounding box center [876, 344] width 678 height 51
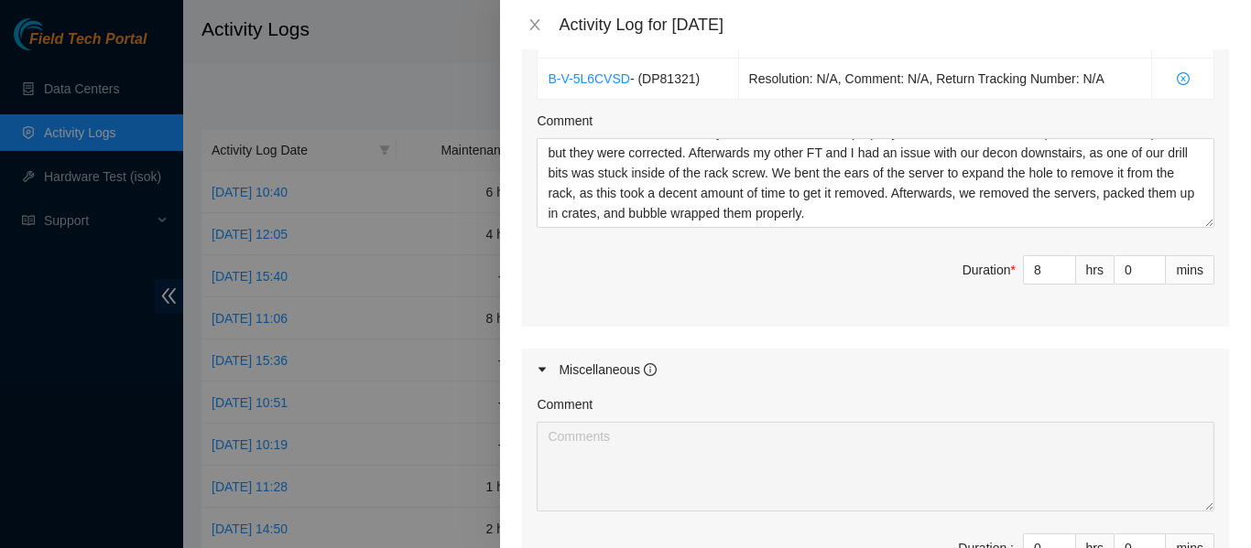
click at [830, 338] on div "Maintenance Issues Ticket Number Resolution Action No data to display Comment D…" at bounding box center [875, 78] width 707 height 1054
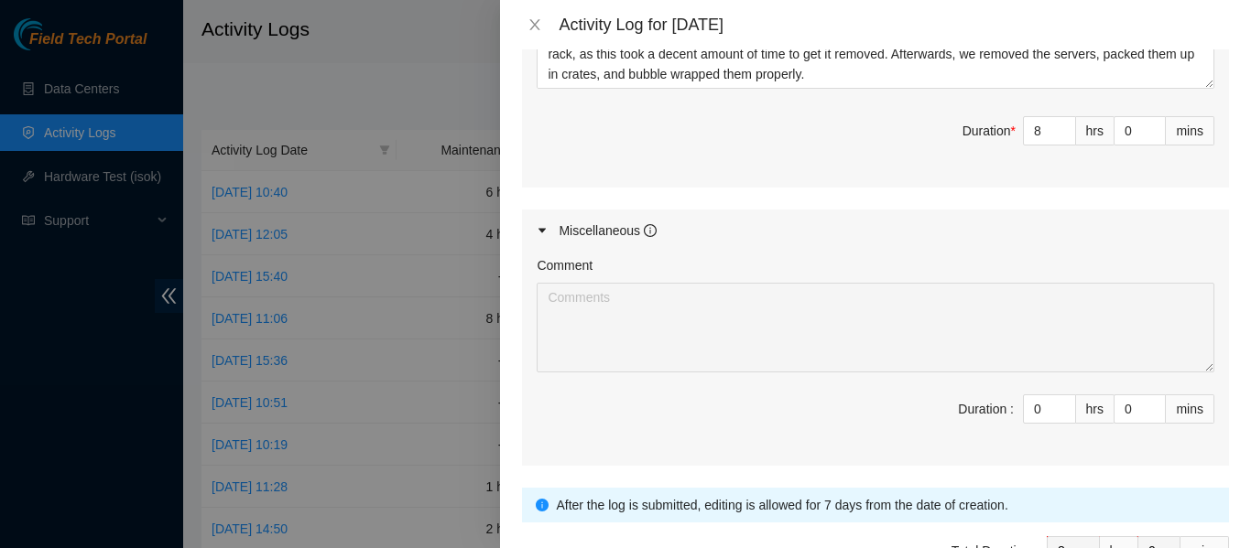
scroll to position [997, 0]
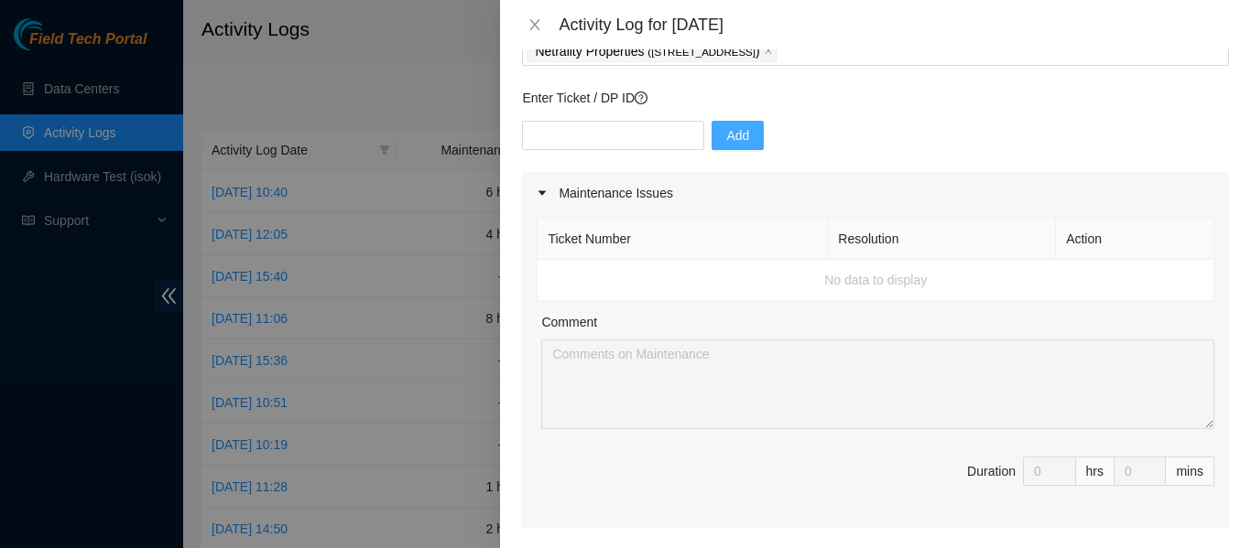
scroll to position [0, 0]
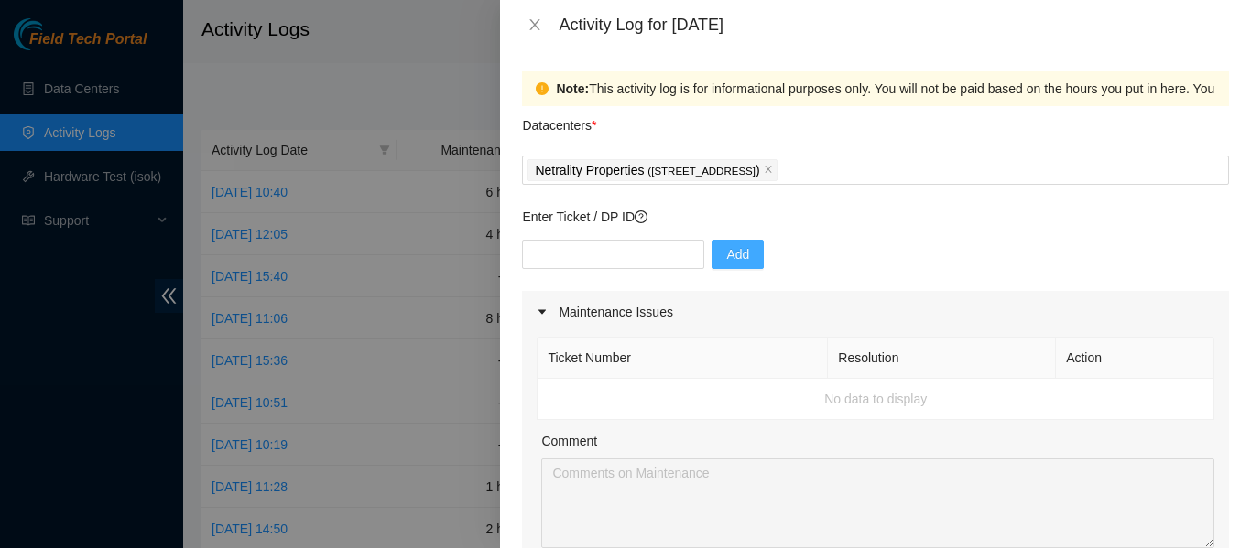
click at [837, 250] on div "Add" at bounding box center [875, 265] width 707 height 51
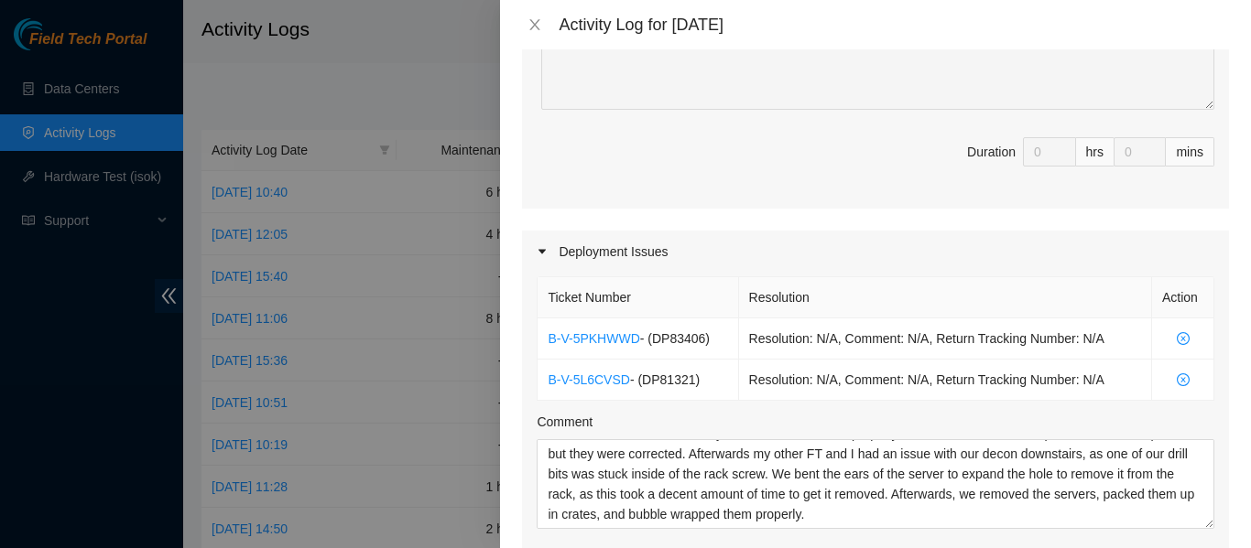
scroll to position [997, 0]
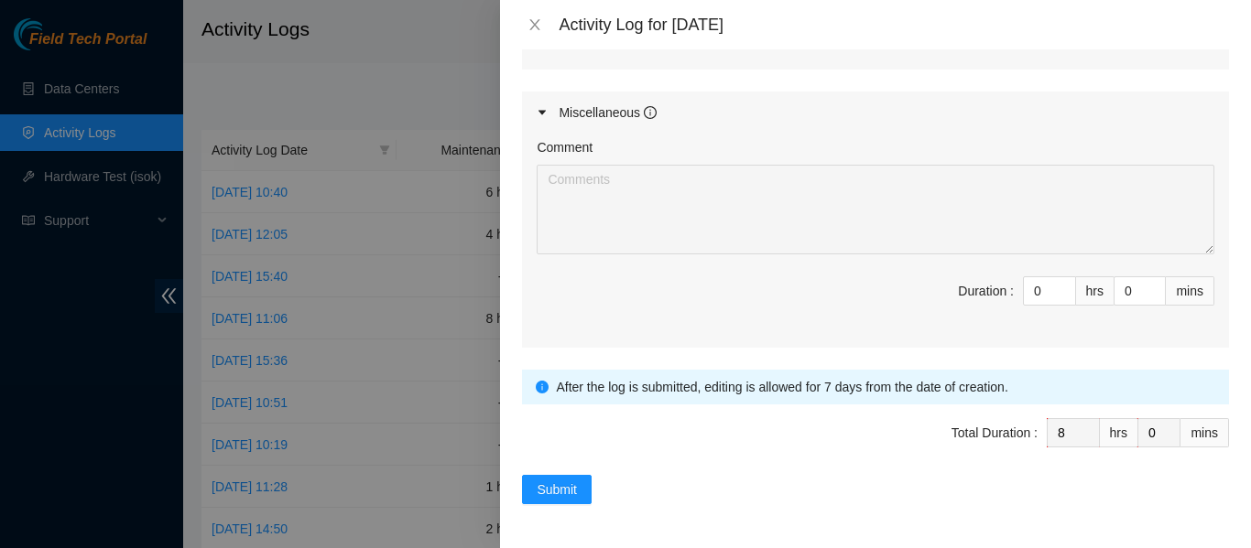
click at [682, 316] on span "Duration : 0 hrs 0 mins" at bounding box center [876, 302] width 678 height 51
click at [637, 464] on span "Total Duration : 8 hrs 0 mins" at bounding box center [875, 443] width 707 height 51
click at [554, 421] on span "Total Duration : 8 hrs 0 mins" at bounding box center [875, 443] width 707 height 51
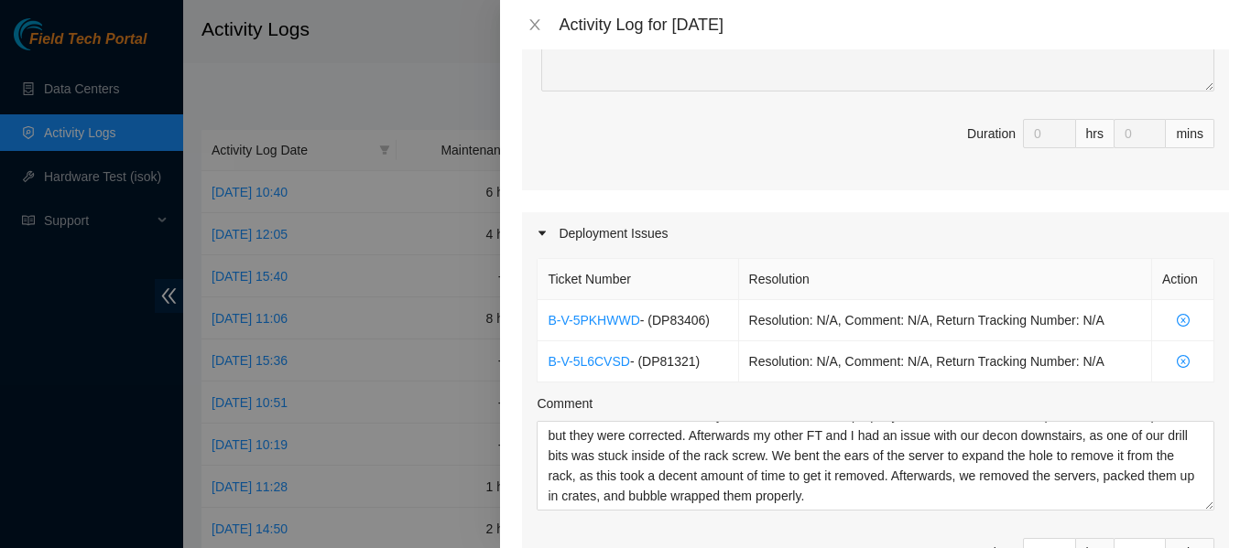
scroll to position [453, 0]
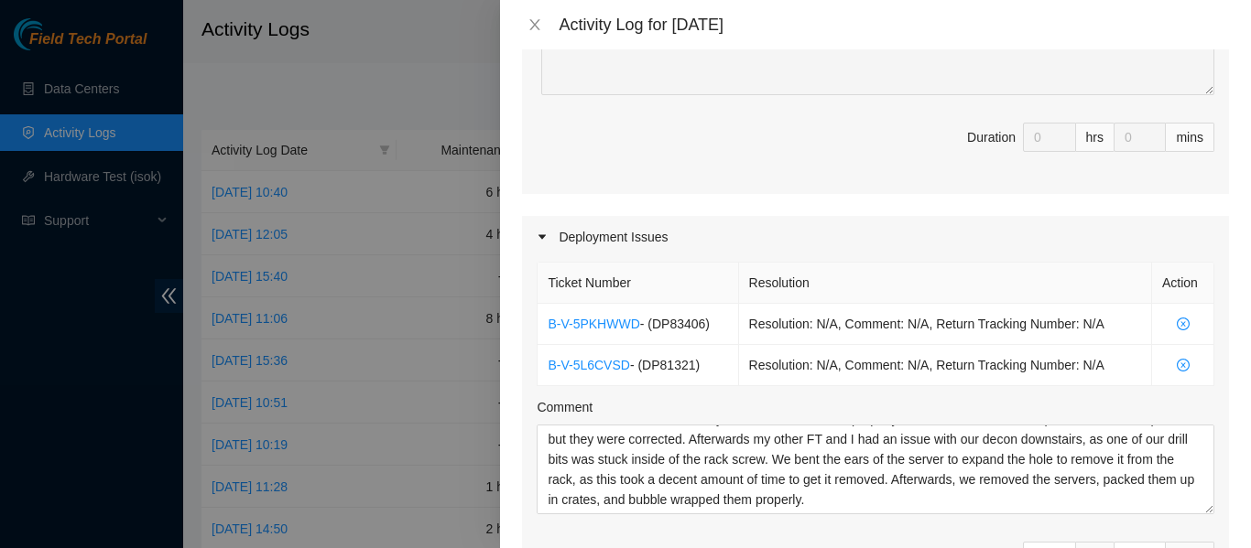
drag, startPoint x: 1054, startPoint y: 442, endPoint x: 1086, endPoint y: 34, distance: 409.6
click at [1086, 34] on div "Activity Log for [DATE]" at bounding box center [894, 25] width 670 height 20
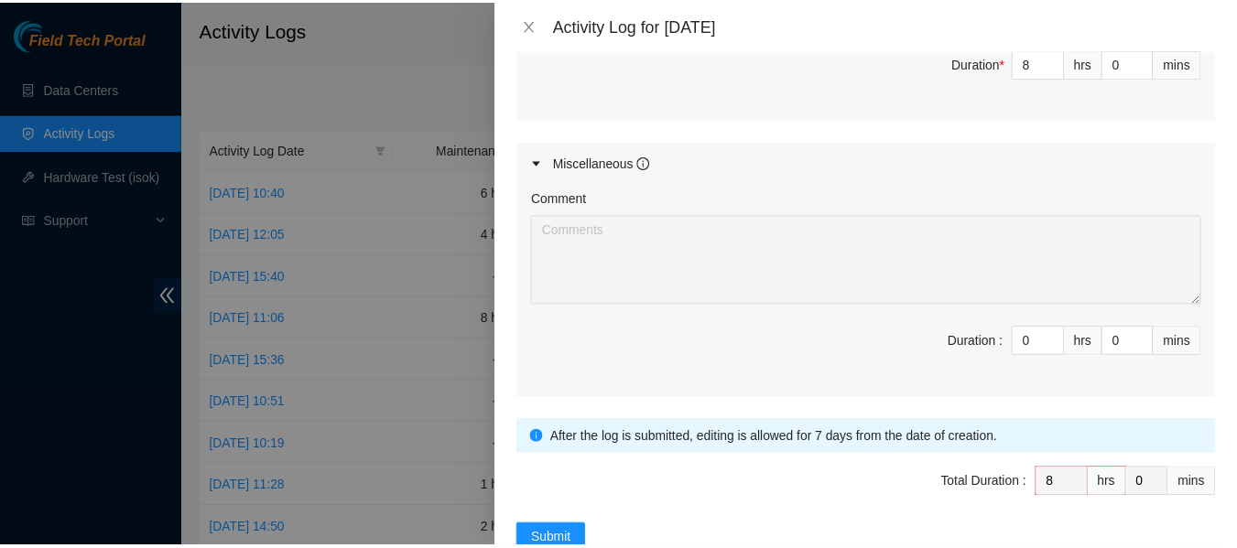
scroll to position [997, 0]
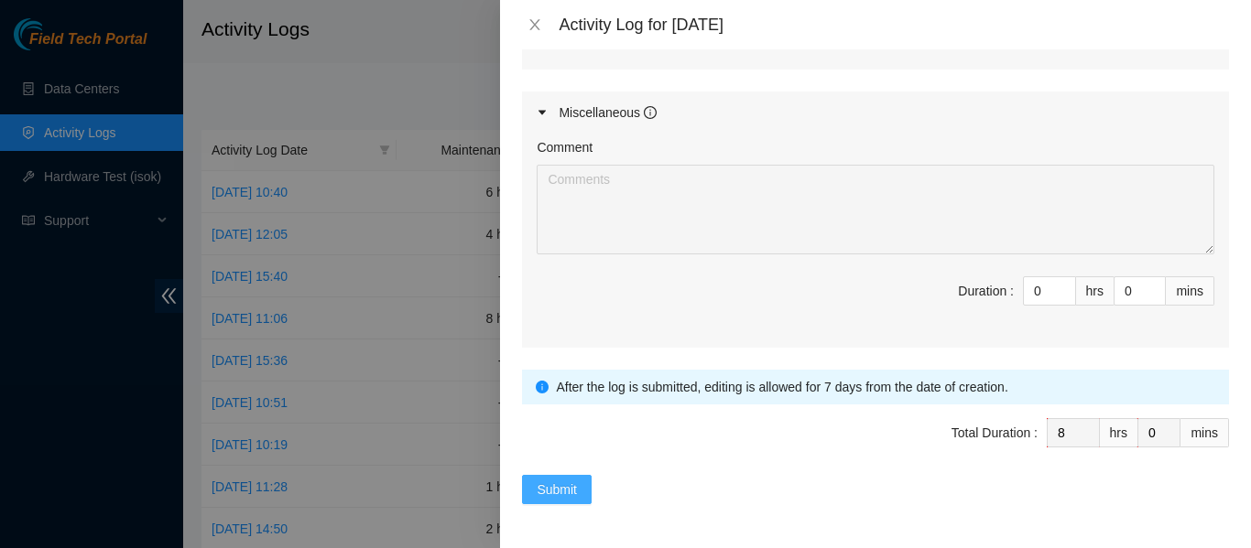
click at [558, 492] on span "Submit" at bounding box center [557, 490] width 40 height 20
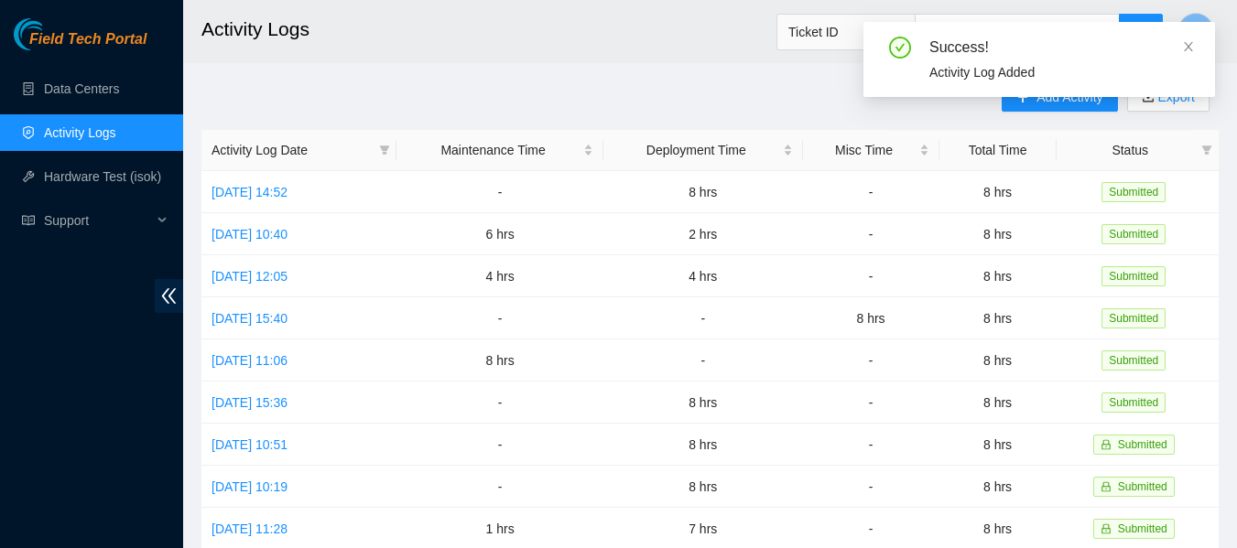
click at [558, 49] on h2 "Activity Logs" at bounding box center [621, 29] width 841 height 59
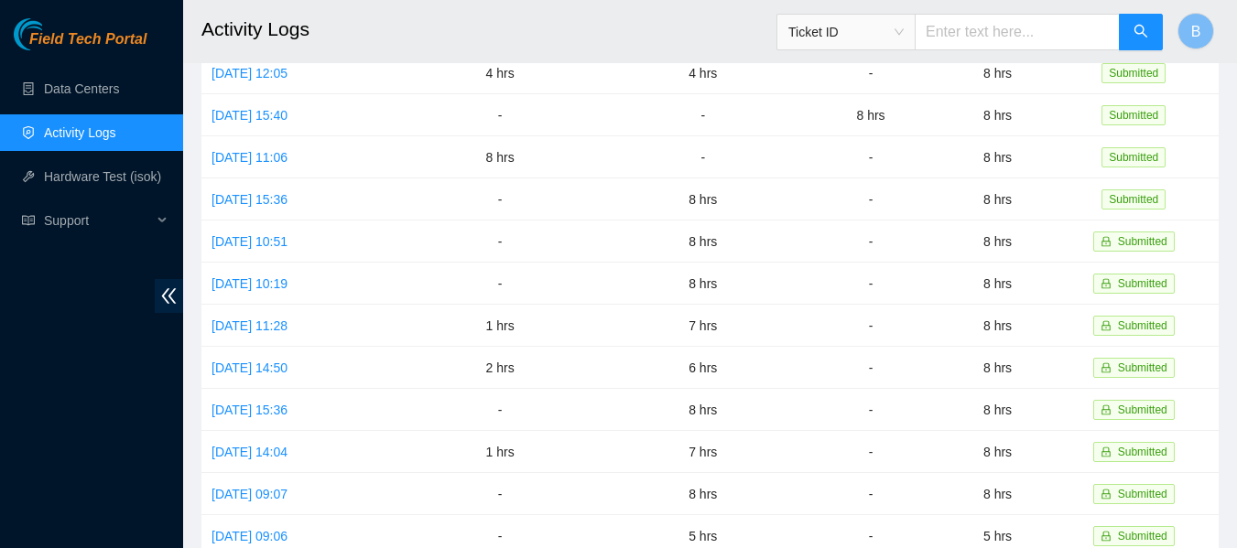
scroll to position [0, 0]
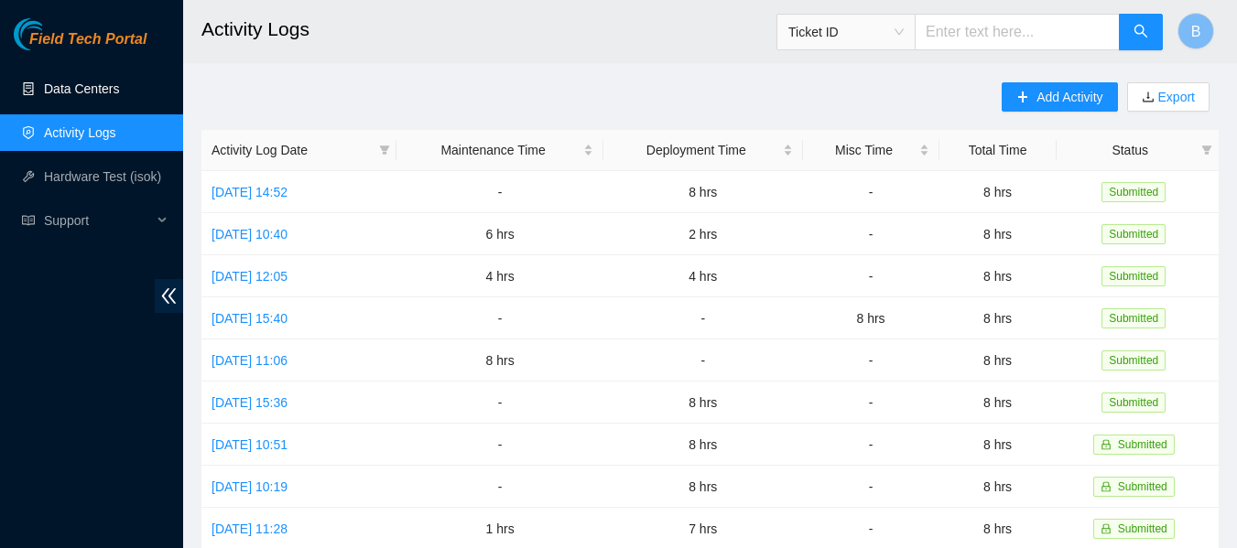
click at [100, 86] on link "Data Centers" at bounding box center [81, 88] width 75 height 15
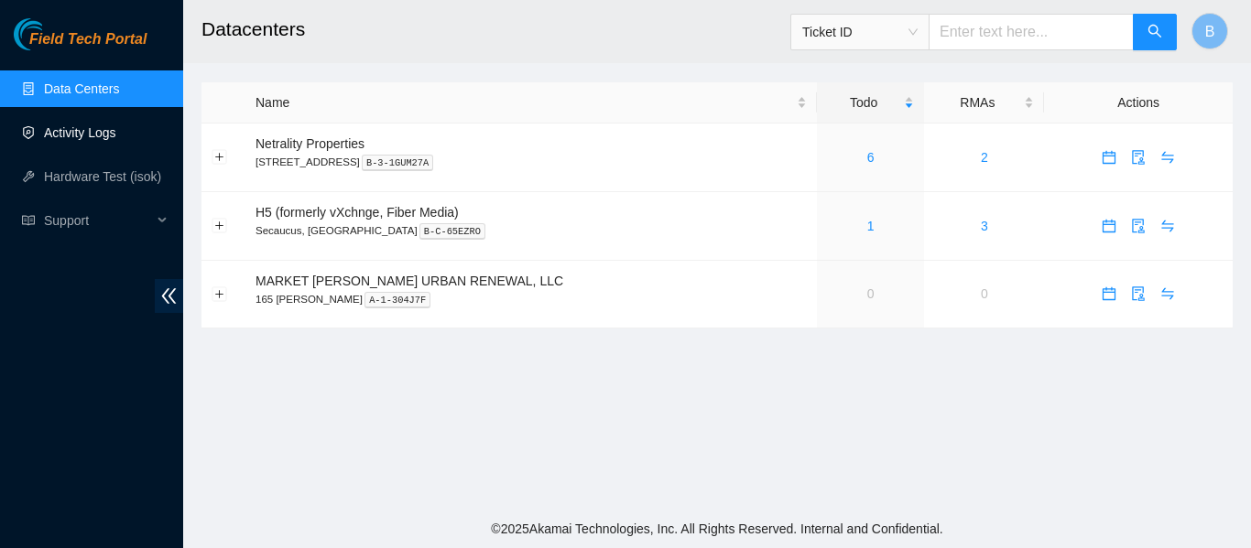
click at [107, 128] on link "Activity Logs" at bounding box center [80, 132] width 72 height 15
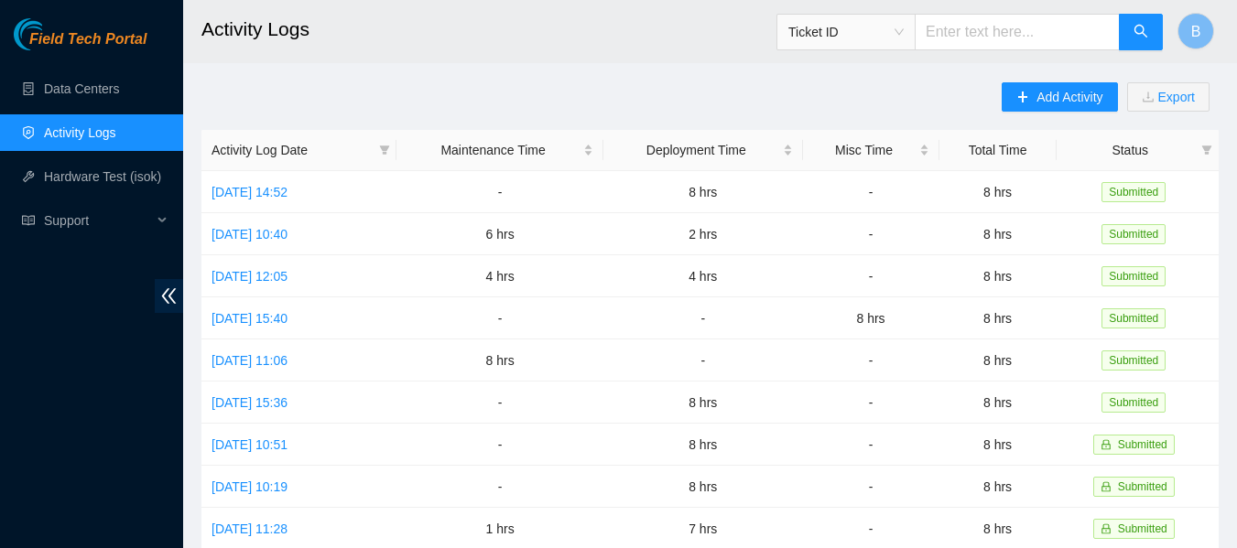
click at [724, 72] on main "Activity Logs Ticket ID B Add Activity Export Activity Log Date Maintenance Tim…" at bounding box center [710, 545] width 1054 height 1091
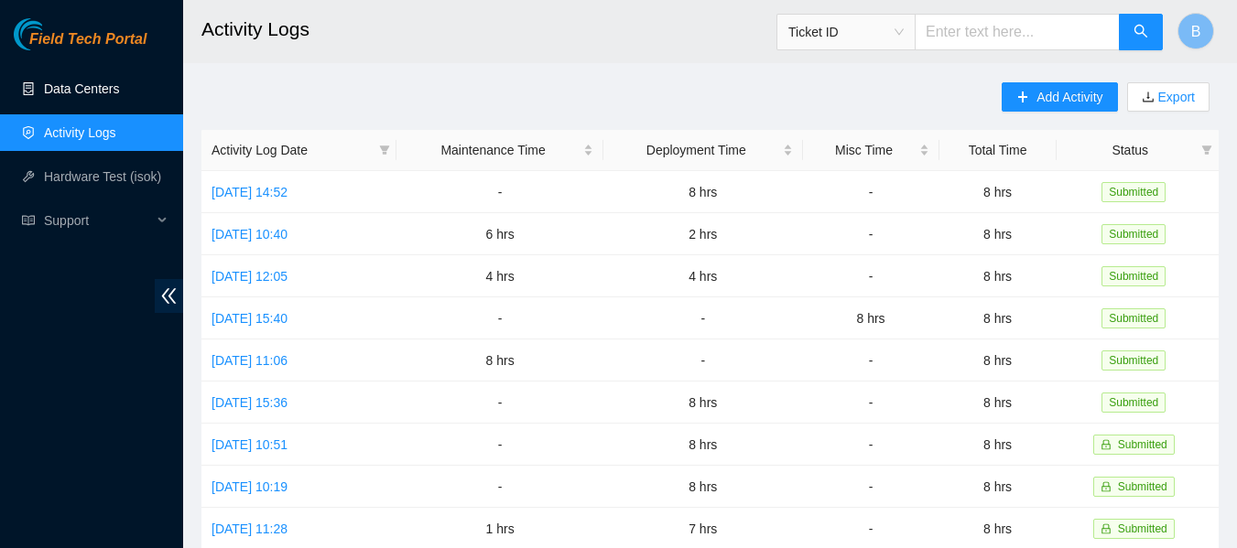
click at [68, 92] on link "Data Centers" at bounding box center [81, 88] width 75 height 15
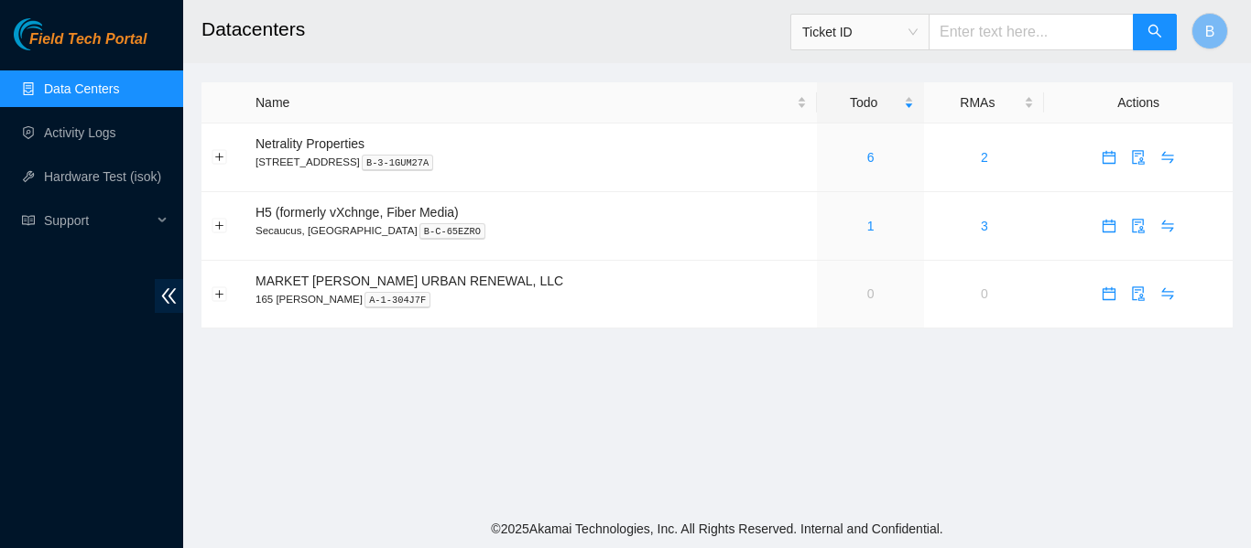
click at [722, 71] on main "Datacenters Ticket ID B Name Todo RMAs Actions Netrality Properties [STREET_ADD…" at bounding box center [717, 255] width 1068 height 510
click at [59, 131] on link "Activity Logs" at bounding box center [80, 132] width 72 height 15
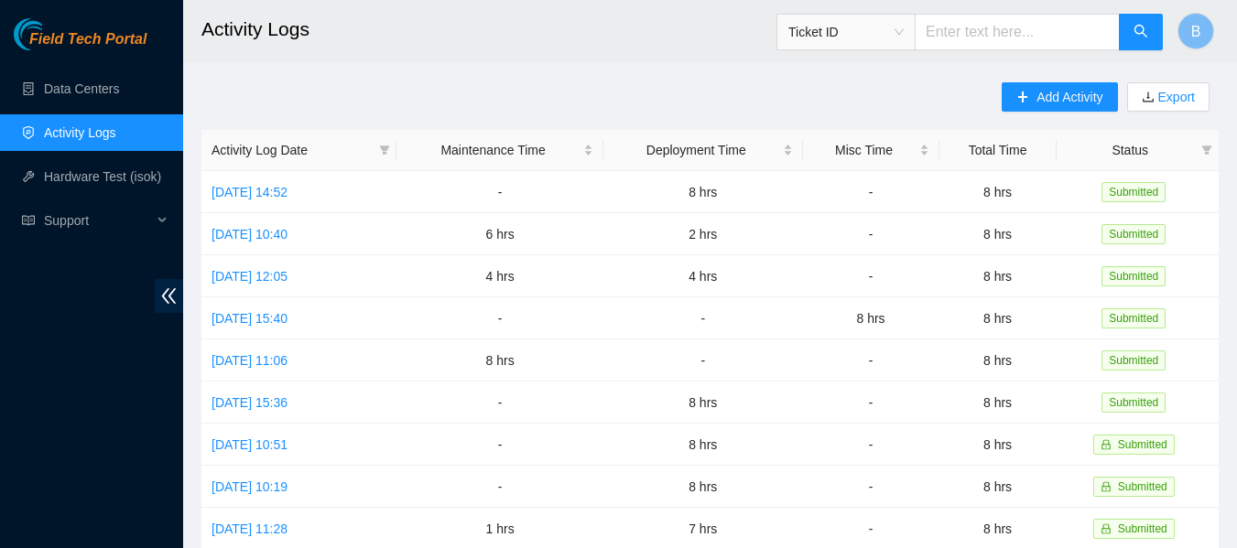
click at [593, 62] on header "Activity Logs Ticket ID B" at bounding box center [801, 31] width 1237 height 63
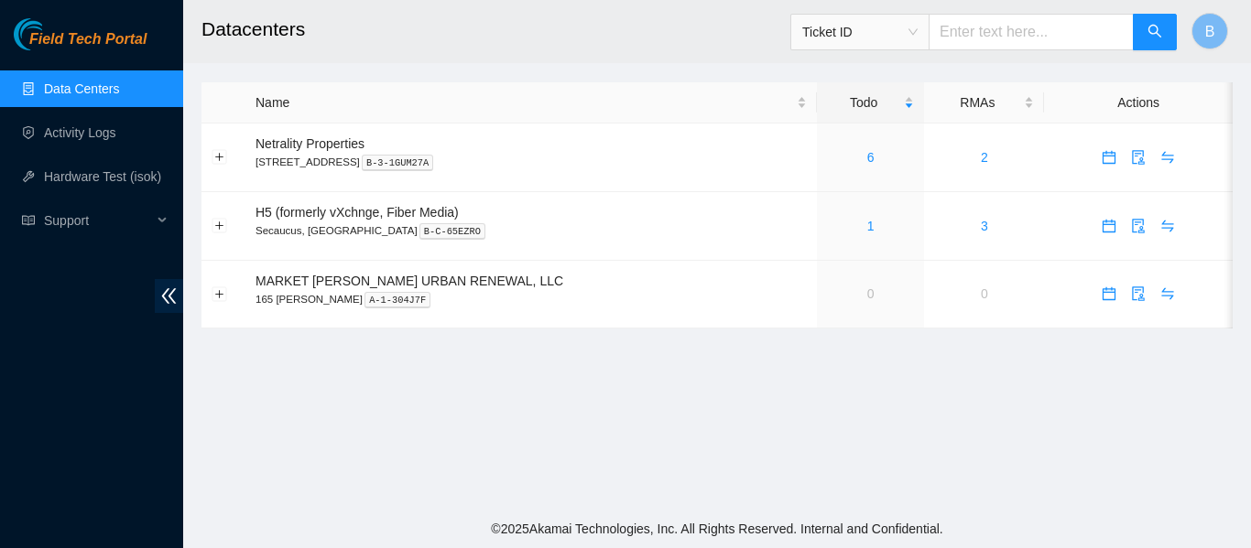
click at [622, 38] on h2 "Datacenters" at bounding box center [626, 29] width 850 height 59
click at [489, 23] on h2 "Datacenters" at bounding box center [626, 29] width 850 height 59
click at [559, 76] on main "Datacenters Ticket ID B Name Todo RMAs Actions Netrality Properties [STREET_ADD…" at bounding box center [717, 255] width 1068 height 510
click at [581, 48] on h2 "Datacenters" at bounding box center [626, 29] width 850 height 59
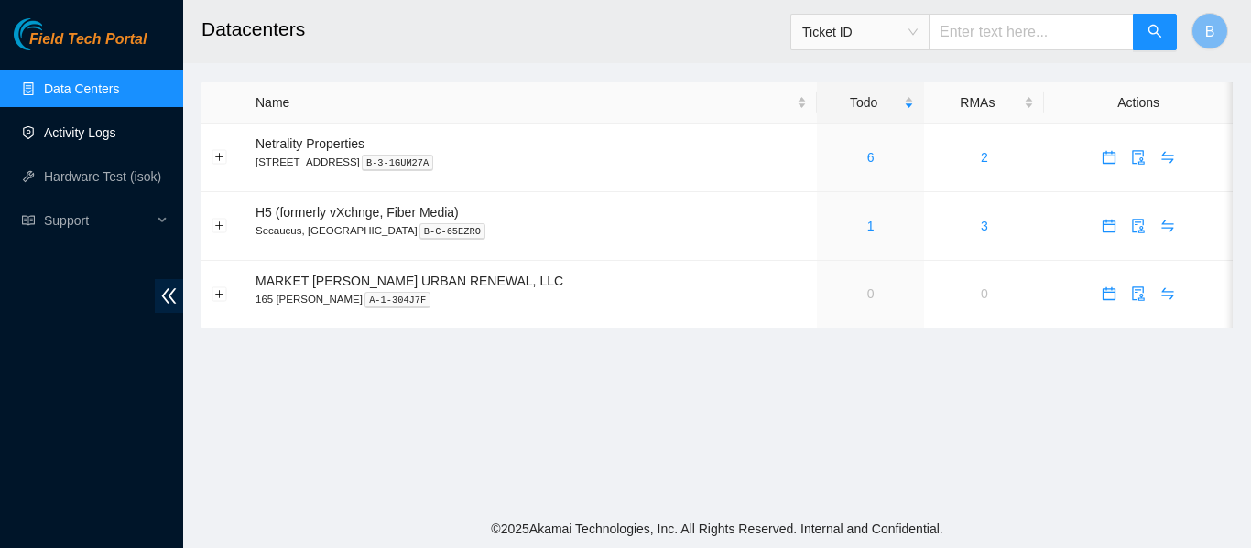
click at [99, 131] on link "Activity Logs" at bounding box center [80, 132] width 72 height 15
